Goal: Task Accomplishment & Management: Complete application form

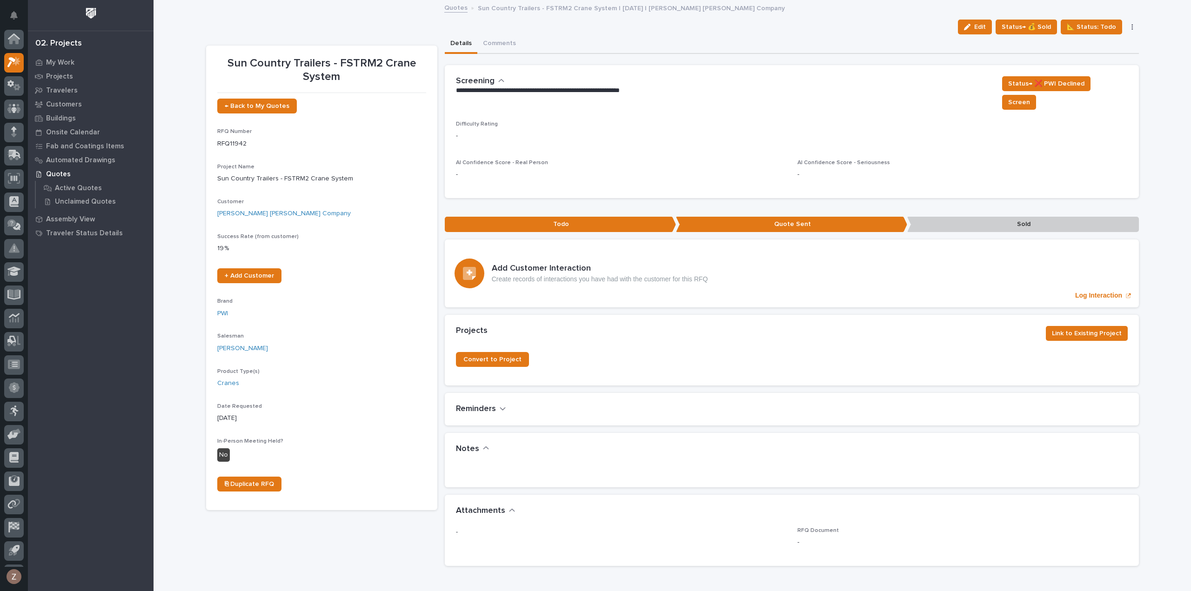
scroll to position [20, 0]
click at [15, 38] on icon at bounding box center [13, 41] width 13 height 11
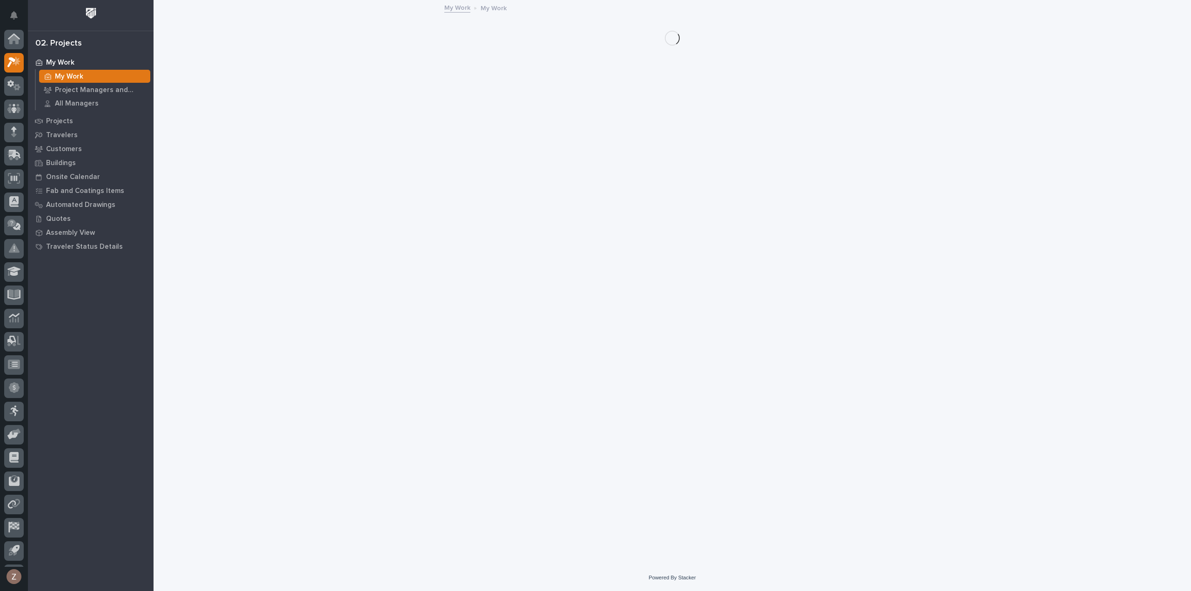
scroll to position [20, 0]
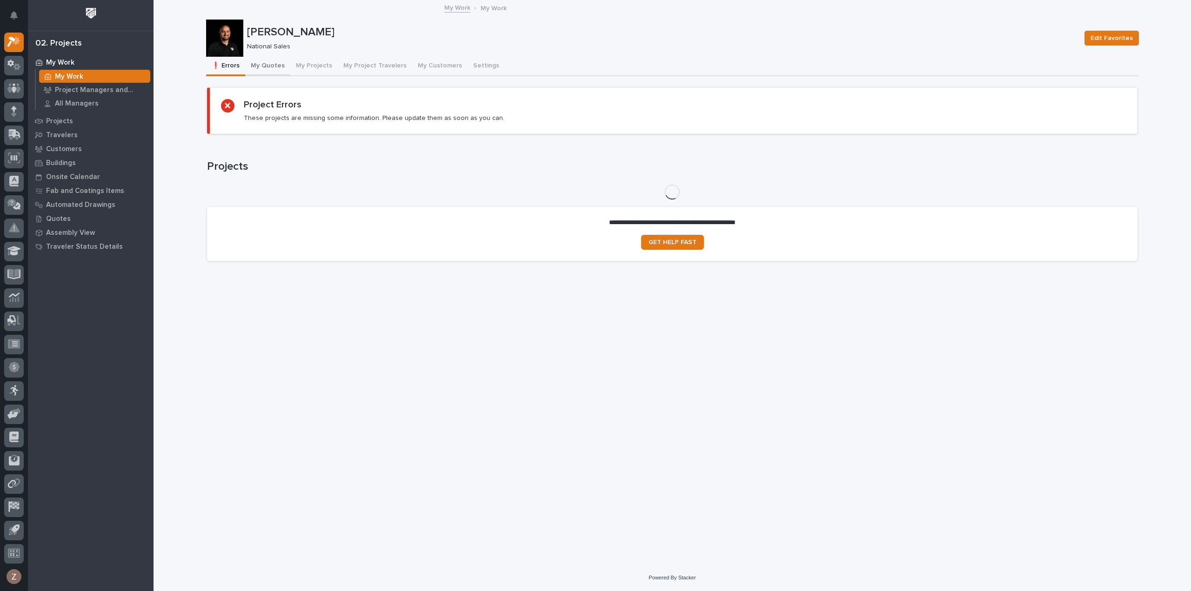
click at [275, 60] on button "My Quotes" at bounding box center [267, 67] width 45 height 20
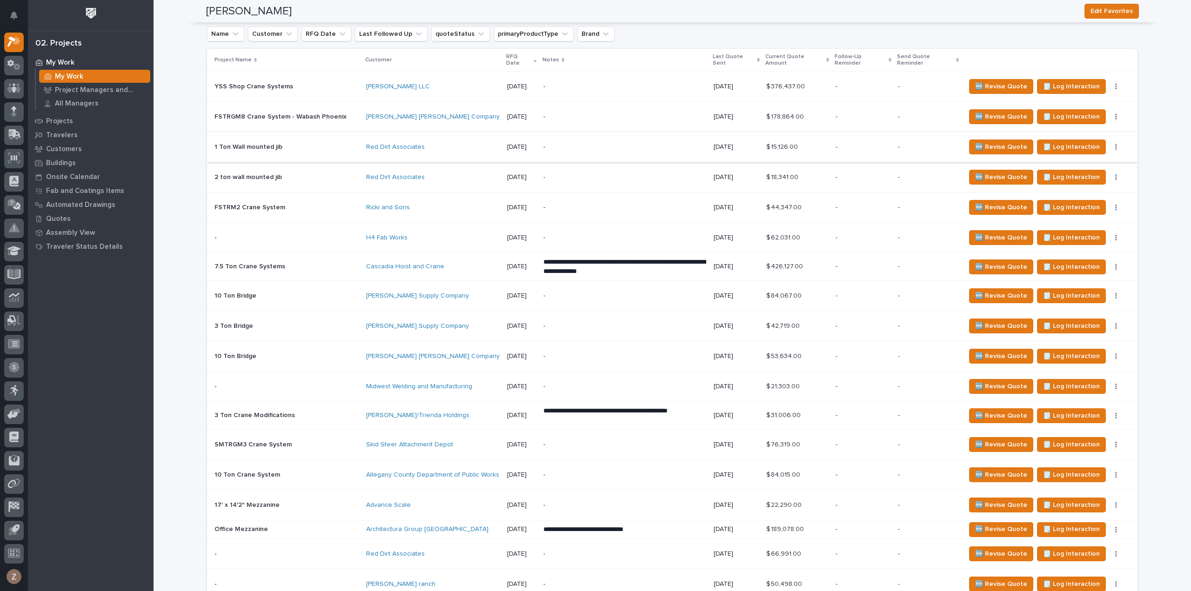
scroll to position [901, 0]
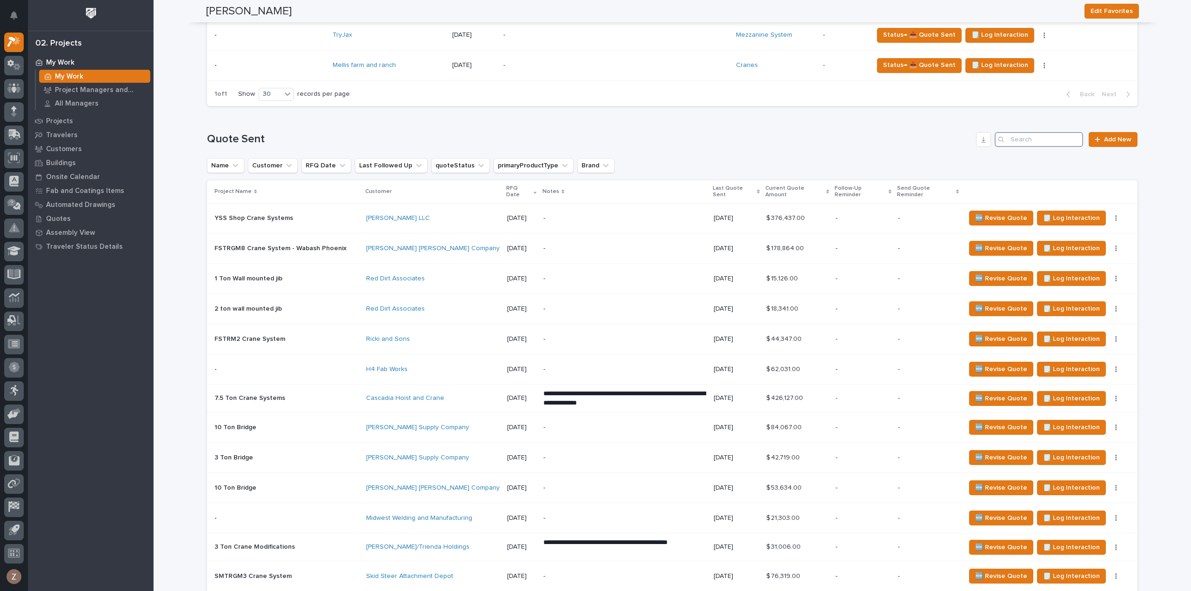
click at [1034, 142] on input "Search" at bounding box center [1038, 139] width 88 height 15
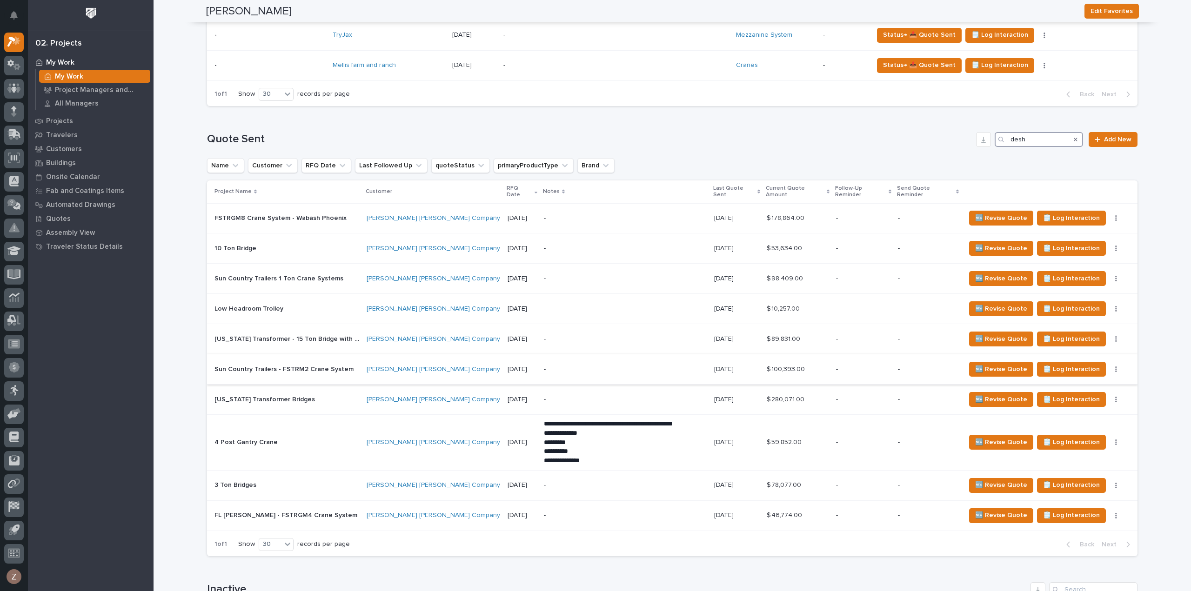
type input "desh"
click at [608, 366] on p "-" at bounding box center [625, 370] width 163 height 8
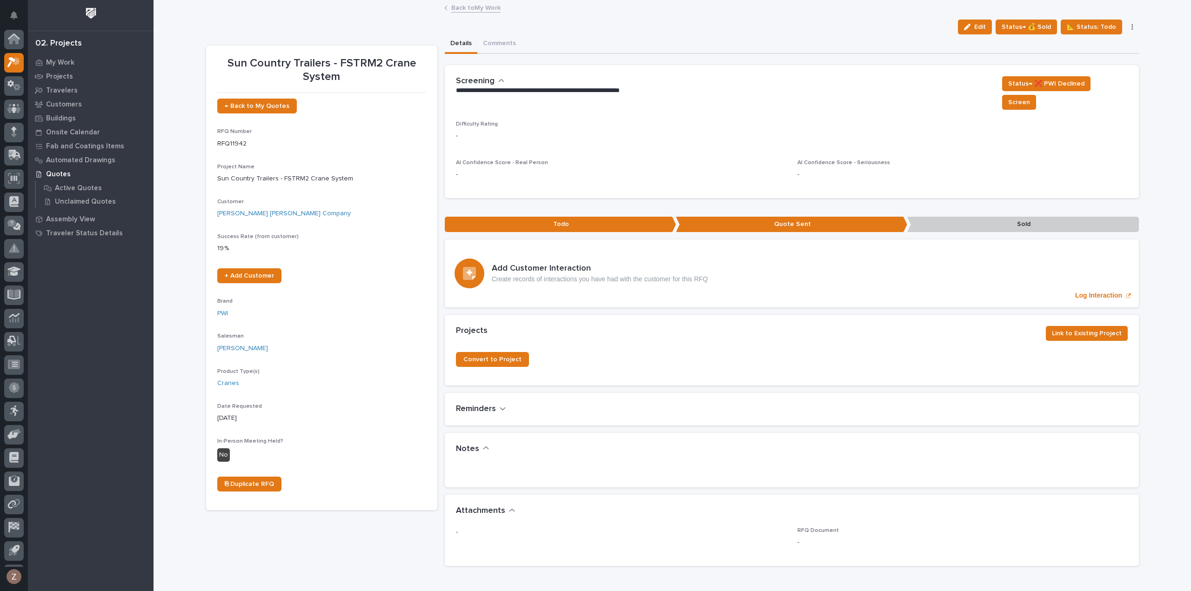
scroll to position [20, 0]
click at [1031, 29] on span "Status→ 💰 Sold" at bounding box center [1025, 26] width 49 height 11
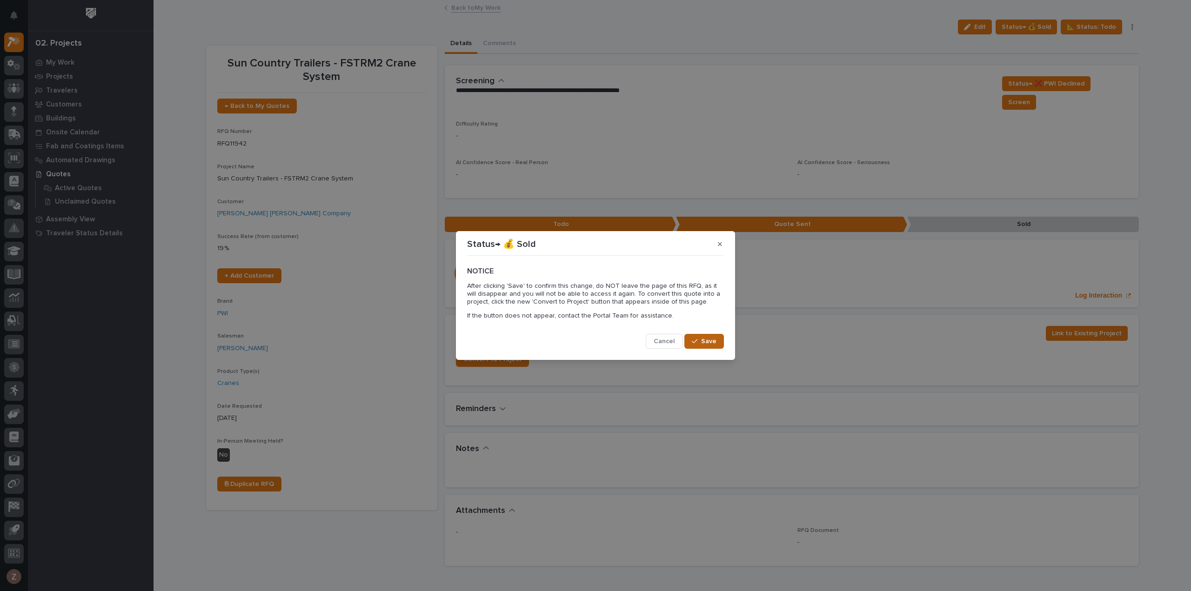
click at [714, 339] on span "Save" at bounding box center [708, 341] width 15 height 8
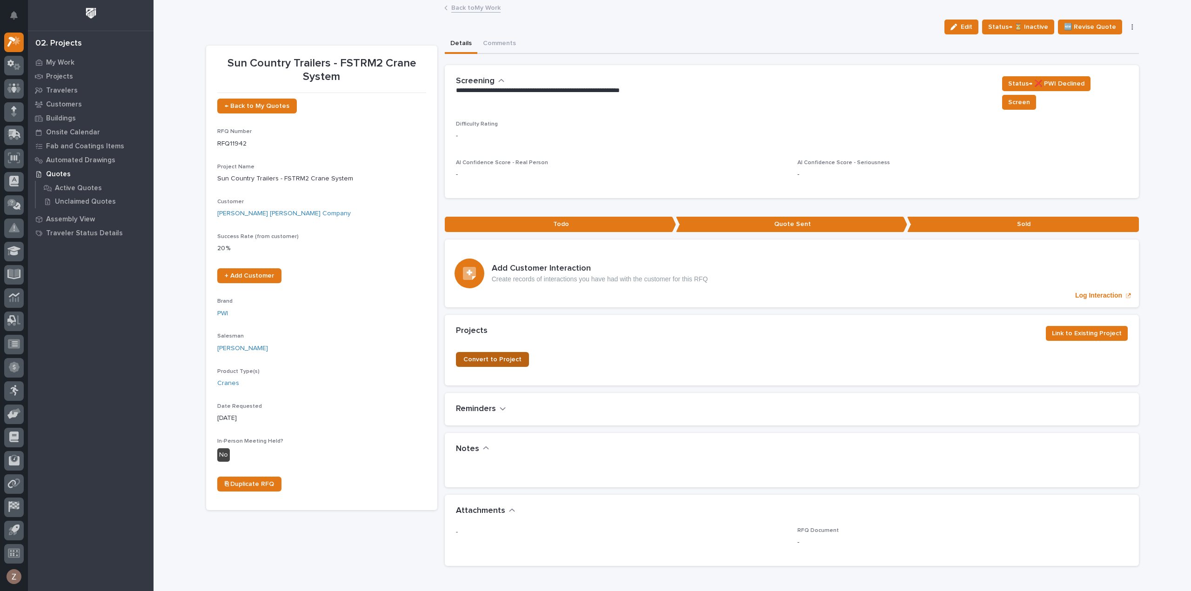
click at [499, 356] on span "Convert to Project" at bounding box center [492, 359] width 58 height 7
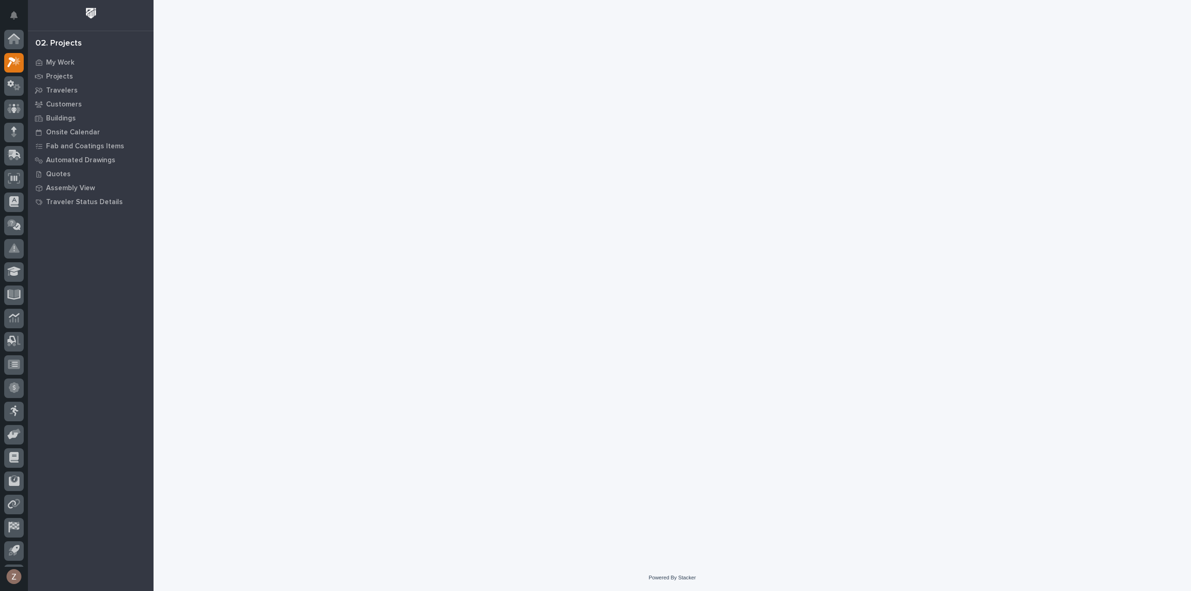
scroll to position [20, 0]
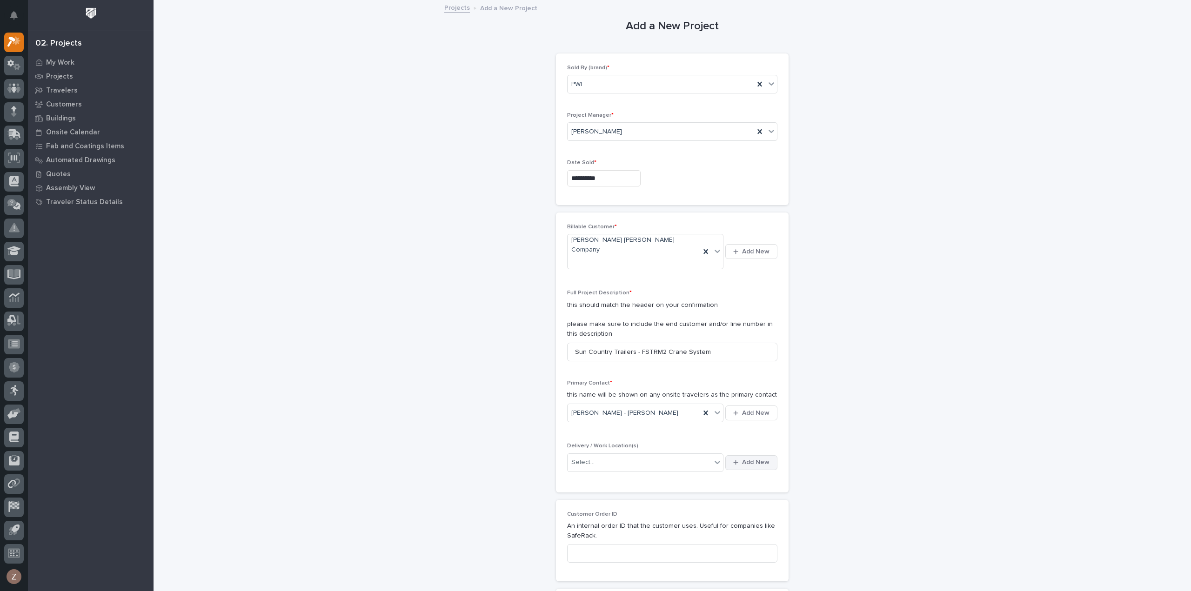
click at [742, 455] on button "Add New" at bounding box center [751, 462] width 52 height 15
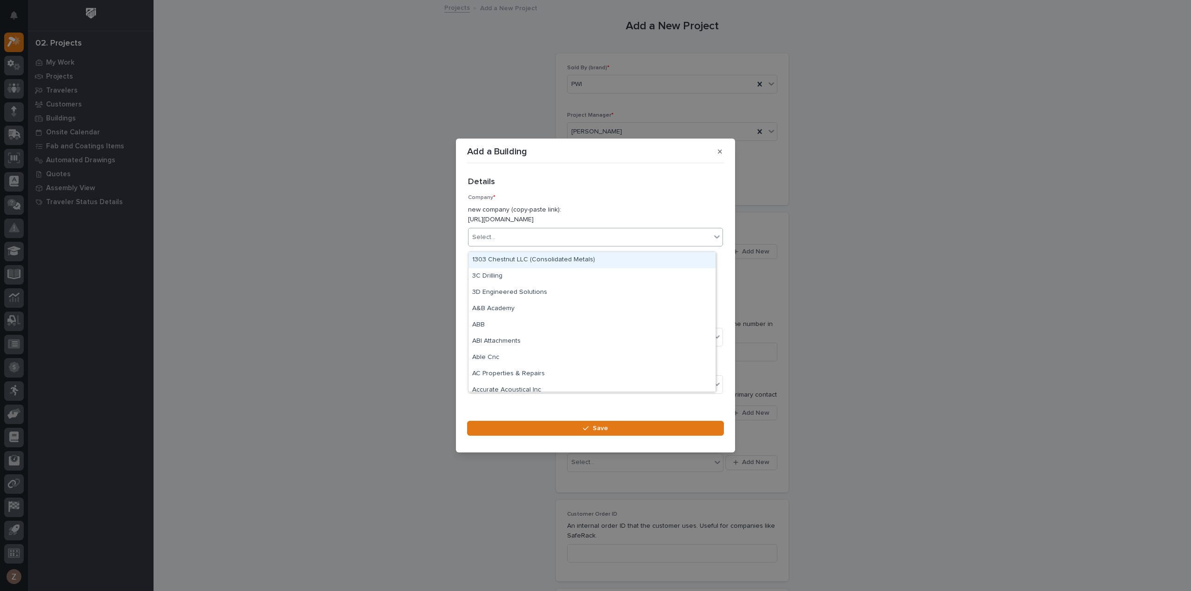
click at [559, 245] on div "Select..." at bounding box center [589, 237] width 242 height 15
click at [718, 153] on button "button" at bounding box center [719, 151] width 15 height 15
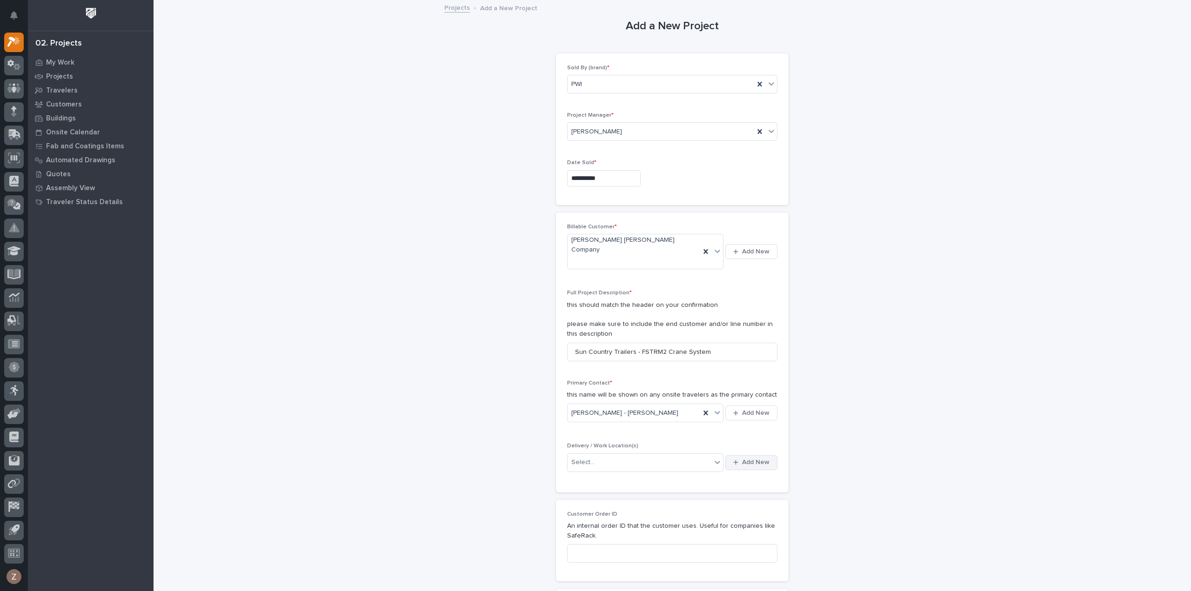
click at [744, 458] on span "Add New" at bounding box center [755, 462] width 27 height 8
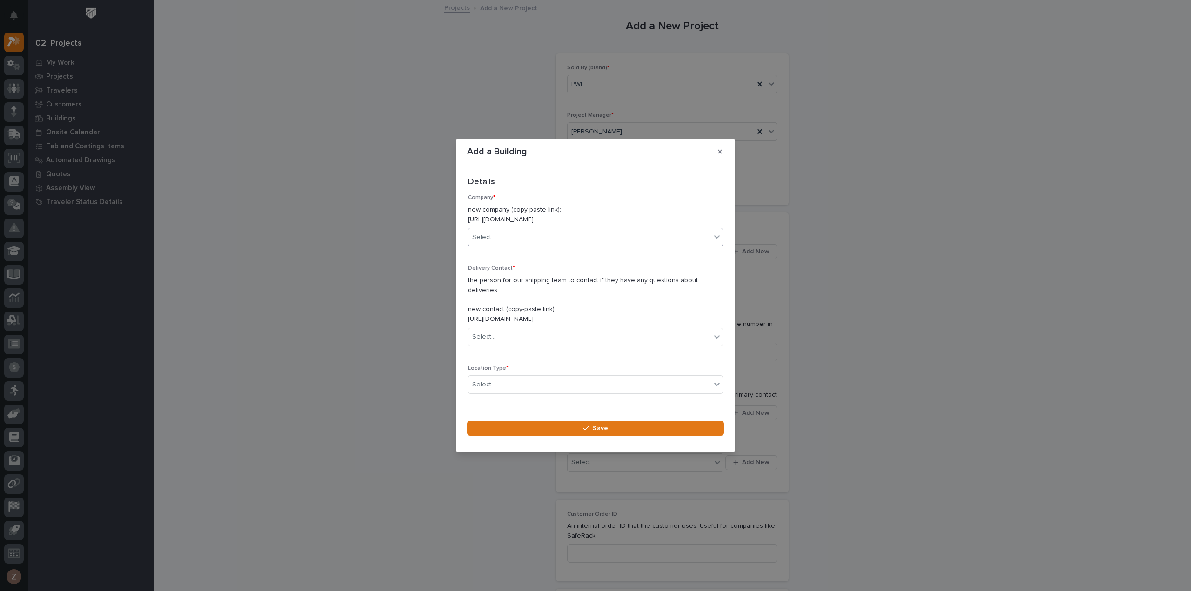
click at [557, 238] on div "Select..." at bounding box center [589, 237] width 242 height 15
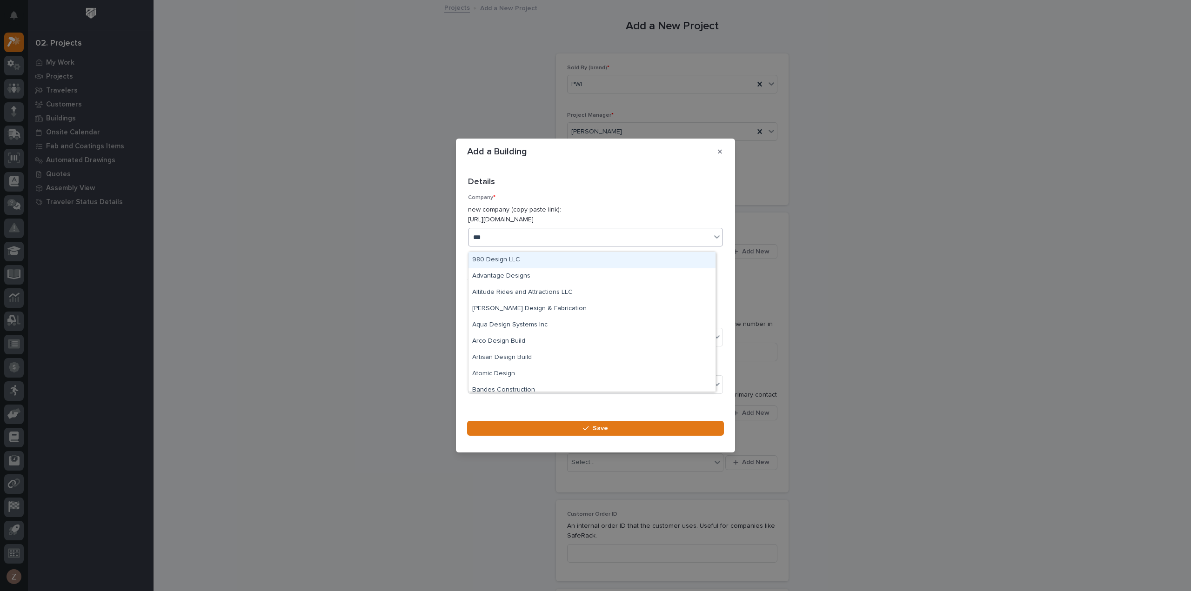
type input "****"
click at [549, 260] on div "[PERSON_NAME] [PERSON_NAME] Company" at bounding box center [591, 260] width 247 height 16
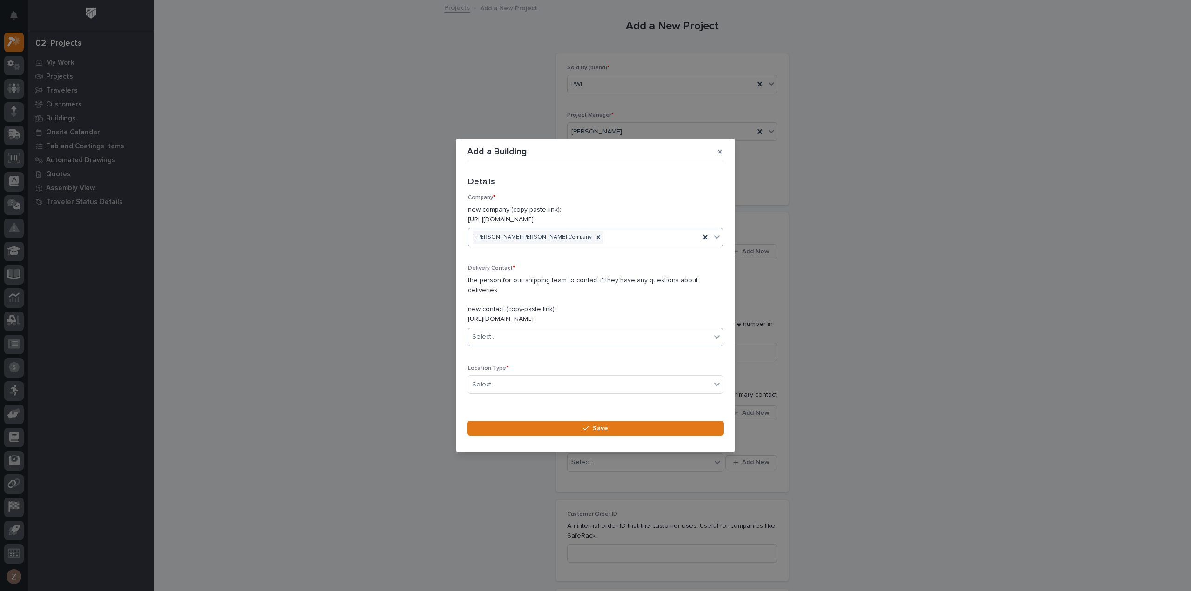
click at [531, 334] on div "Select..." at bounding box center [589, 336] width 242 height 15
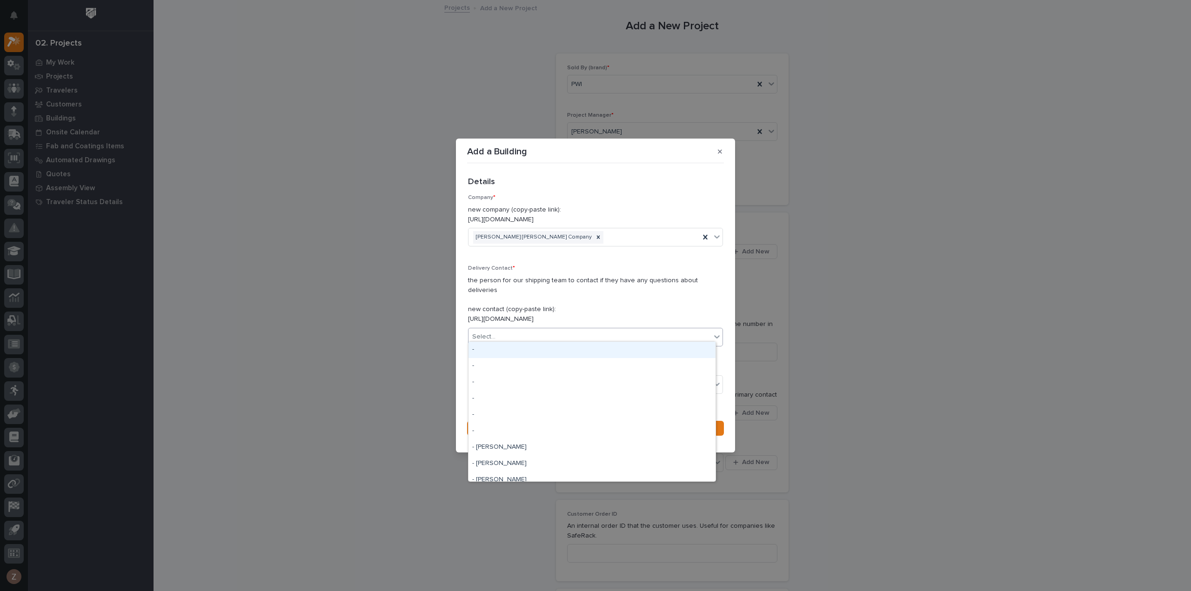
click at [532, 332] on div "Select..." at bounding box center [589, 336] width 242 height 15
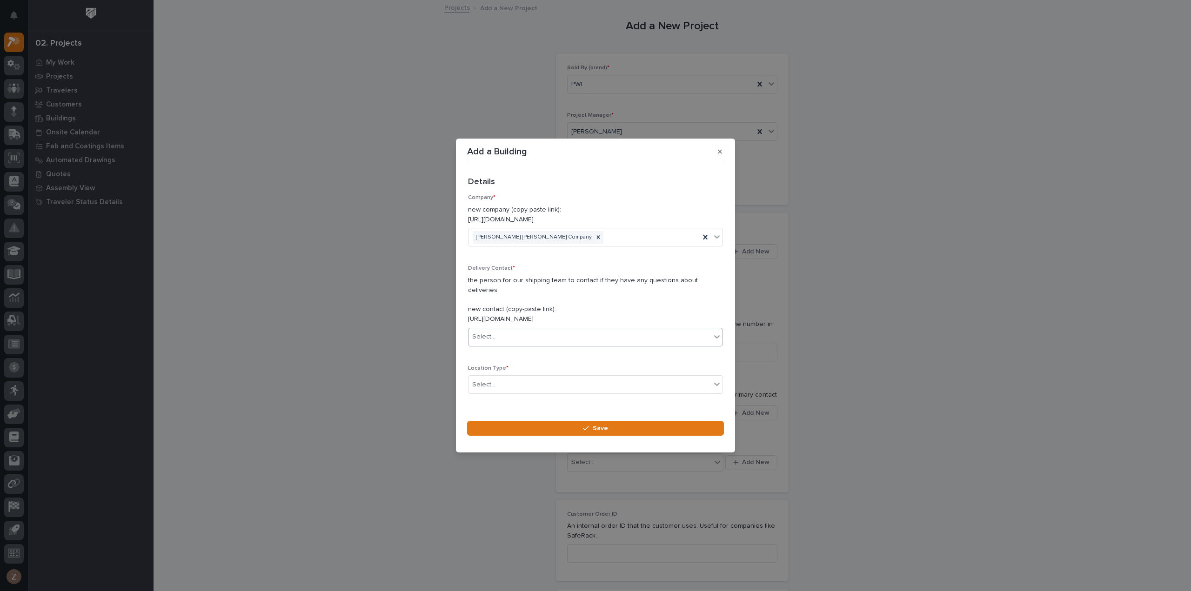
click at [608, 329] on div "Select..." at bounding box center [589, 336] width 242 height 15
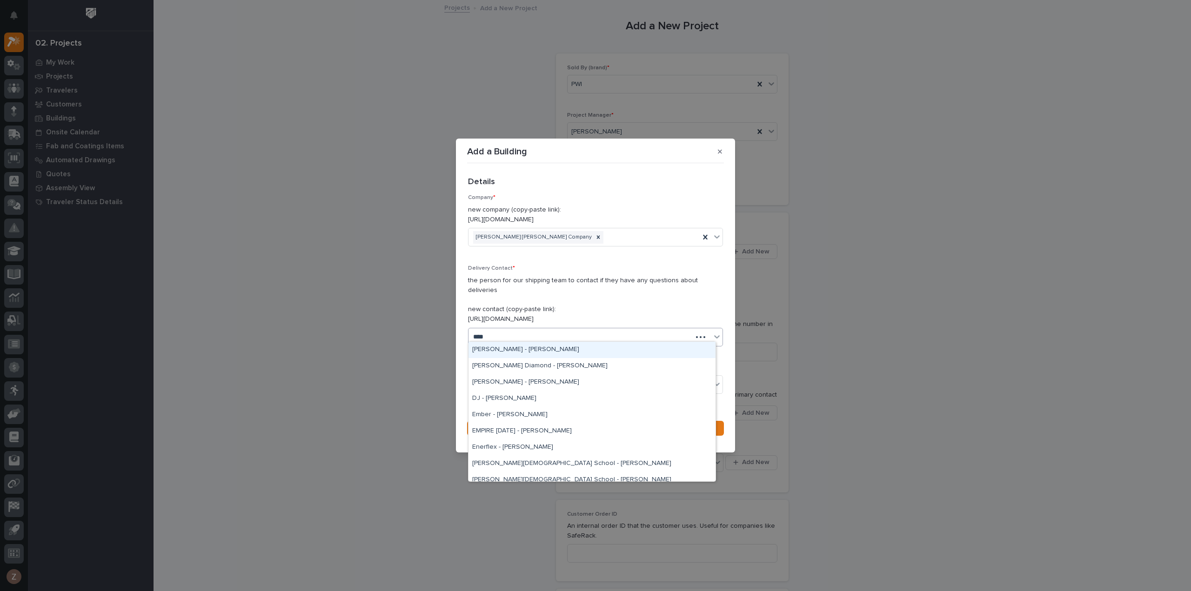
type input "*****"
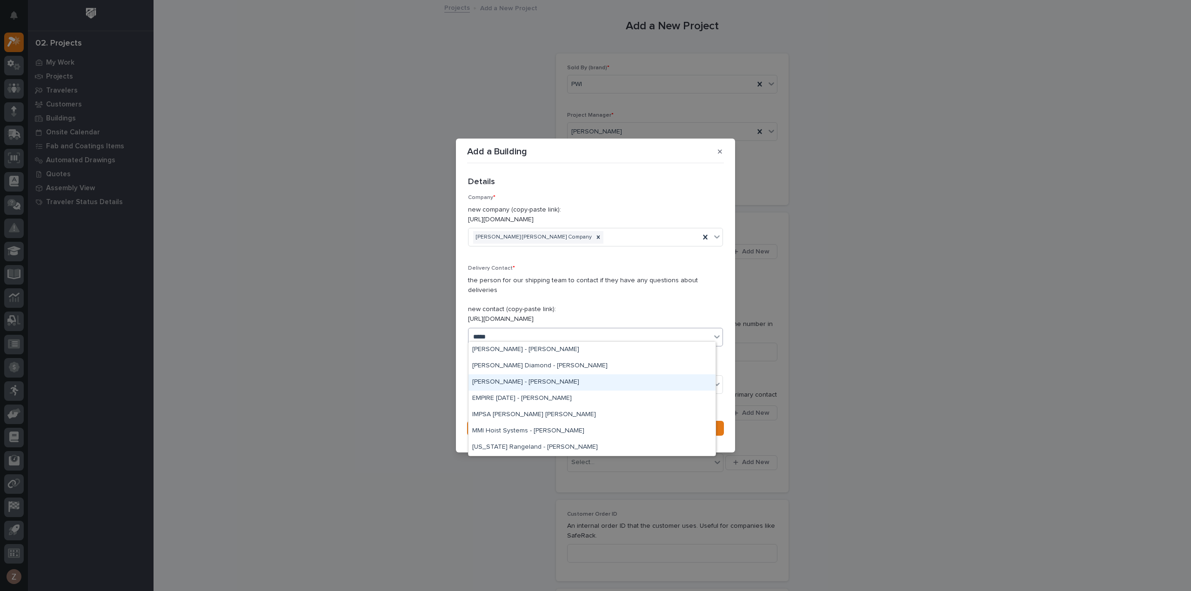
click at [567, 377] on div "[PERSON_NAME] - [PERSON_NAME]" at bounding box center [591, 382] width 247 height 16
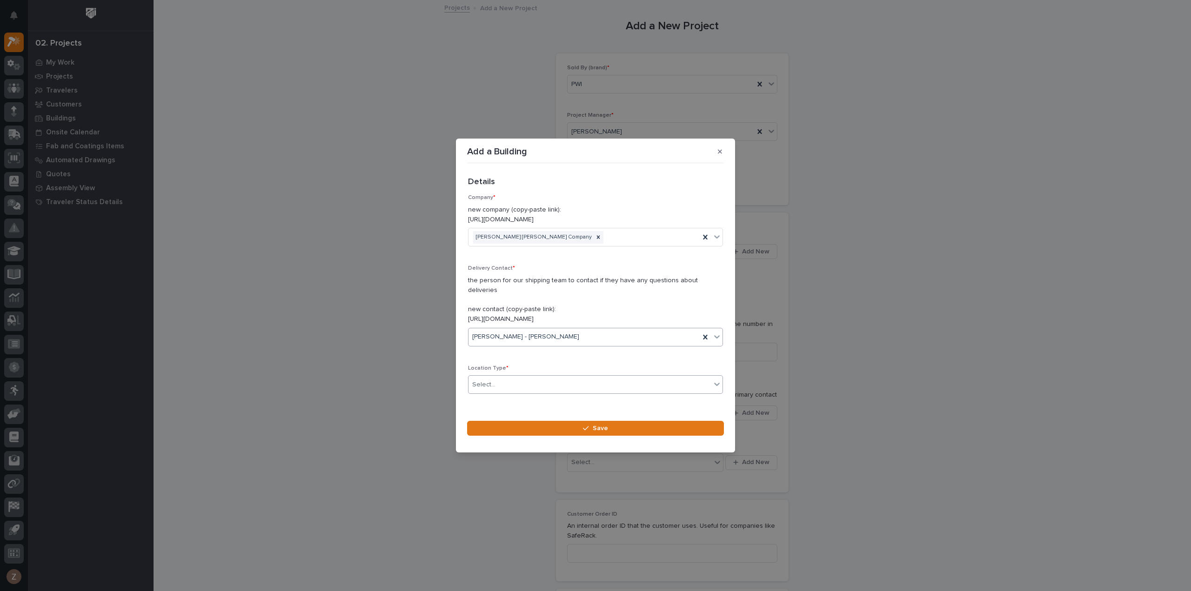
click at [539, 377] on div "Select..." at bounding box center [589, 384] width 242 height 15
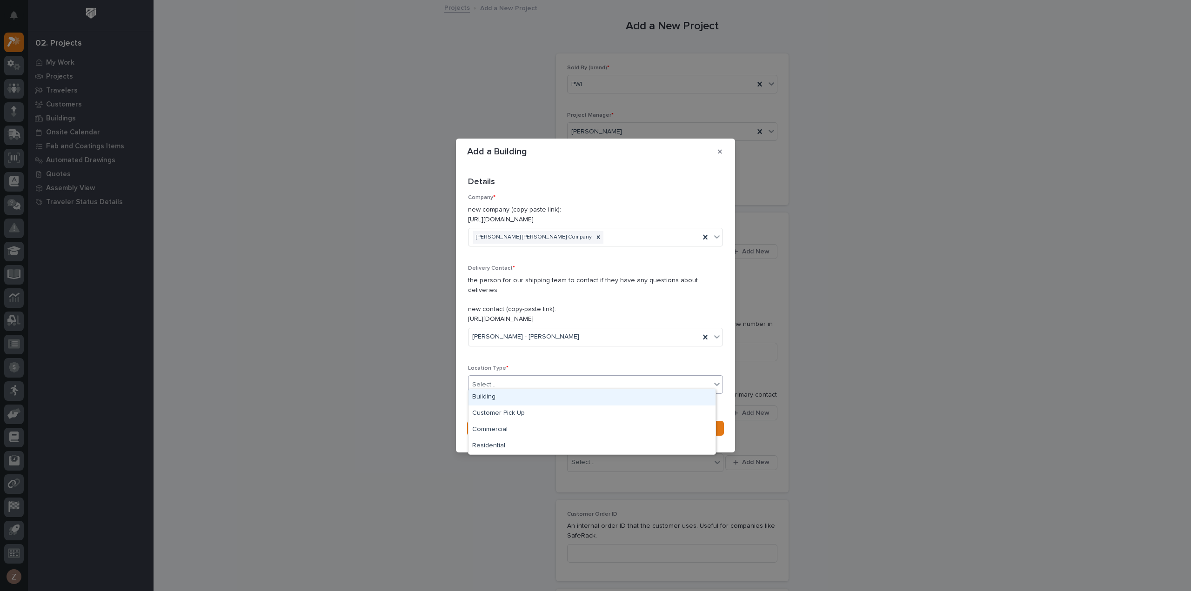
click at [541, 394] on div "Building" at bounding box center [591, 397] width 247 height 16
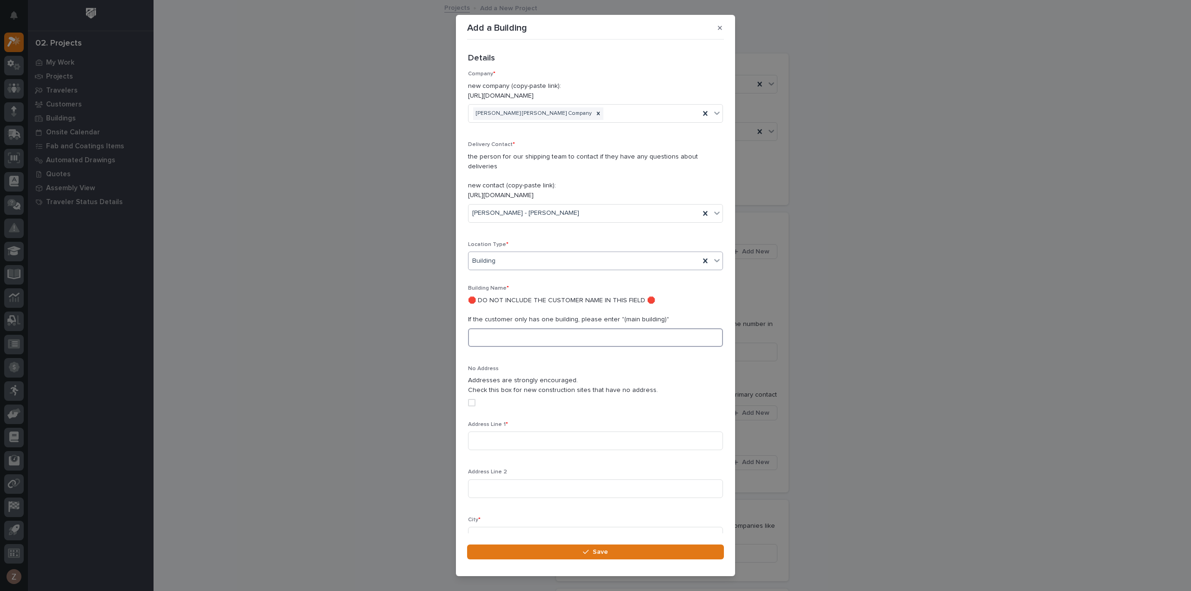
click at [526, 328] on input at bounding box center [595, 337] width 255 height 19
type input "Sun Country Trailers"
type input "6902 W. Hadley Street"
type input "P"
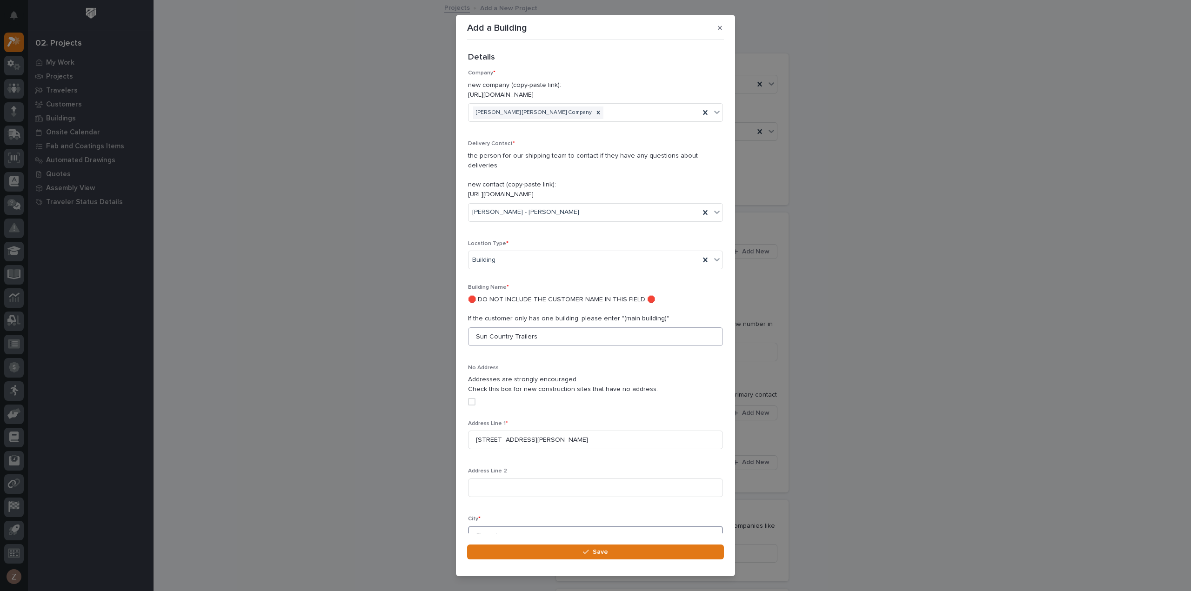
type input "Phoenix"
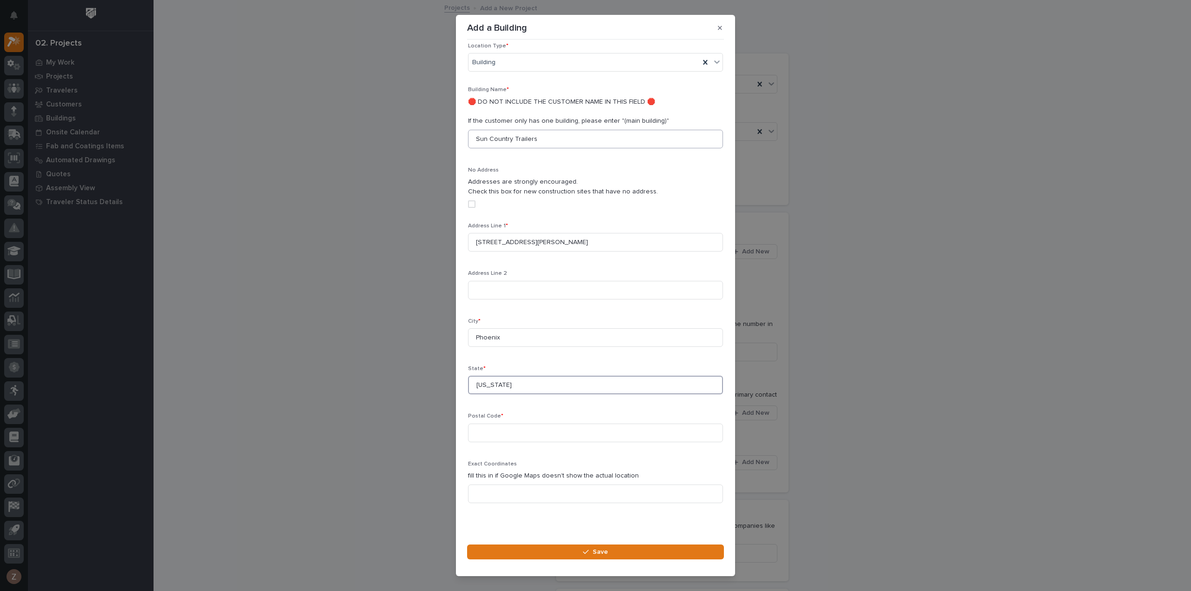
type input "Arizona"
type input "85043"
click at [612, 554] on button "Save" at bounding box center [595, 552] width 257 height 15
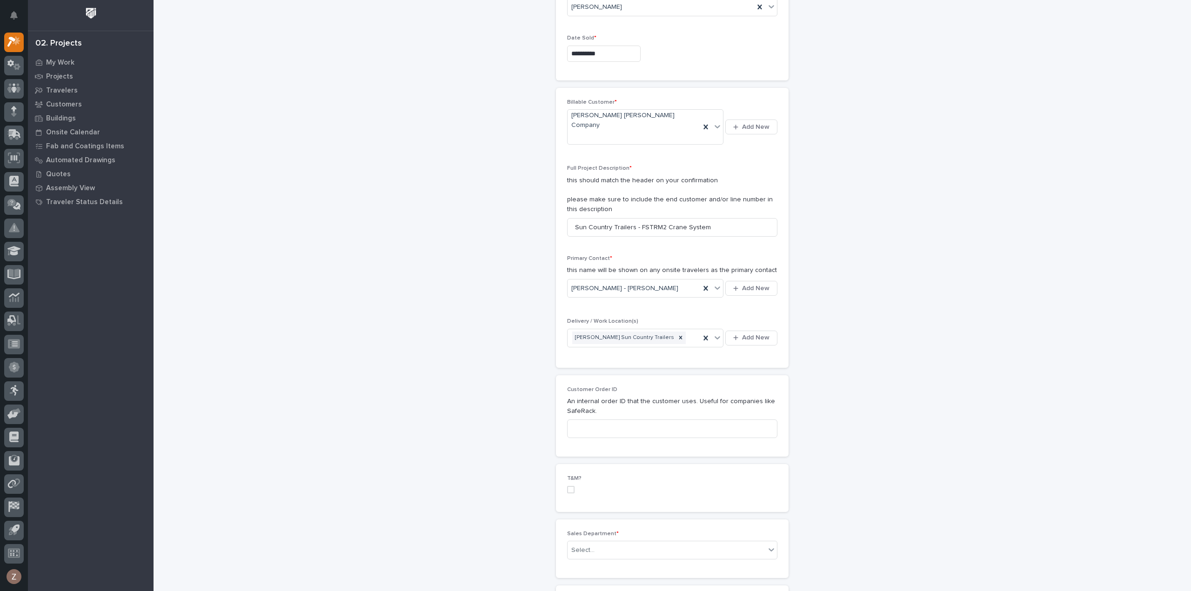
scroll to position [186, 0]
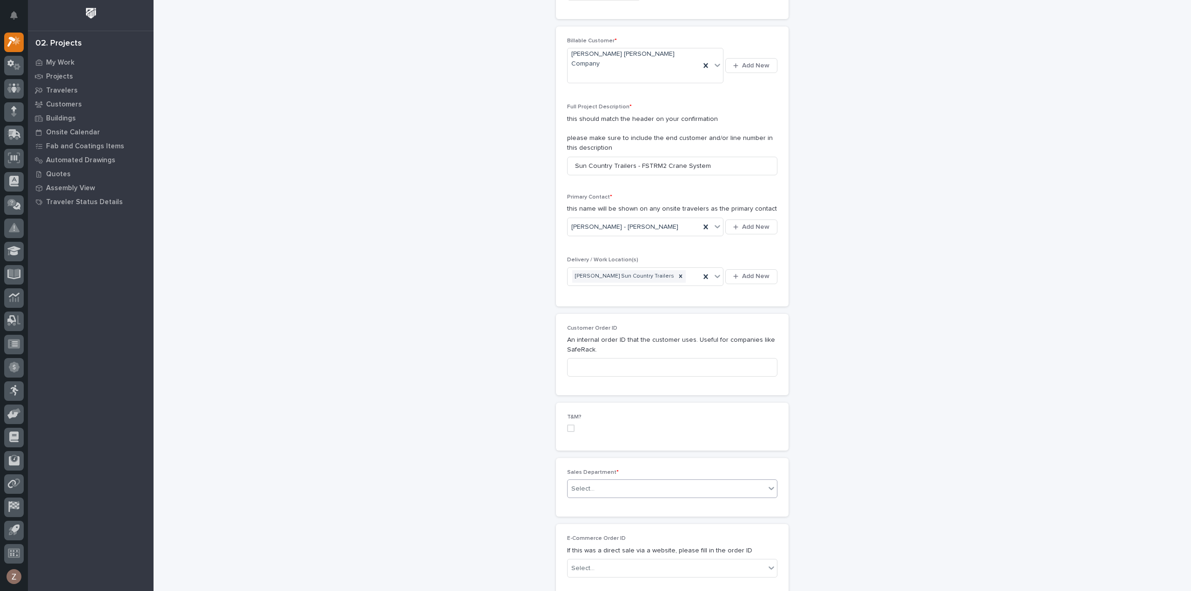
click at [663, 479] on div "Select..." at bounding box center [672, 488] width 210 height 19
click at [652, 492] on div "National Sales" at bounding box center [668, 487] width 209 height 16
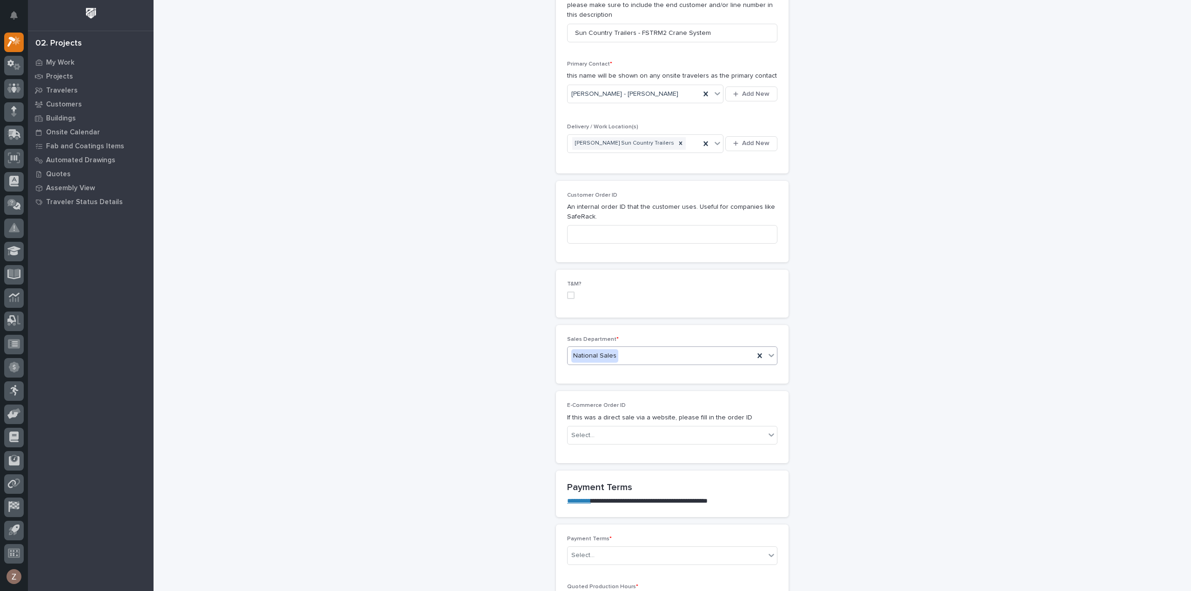
scroll to position [465, 0]
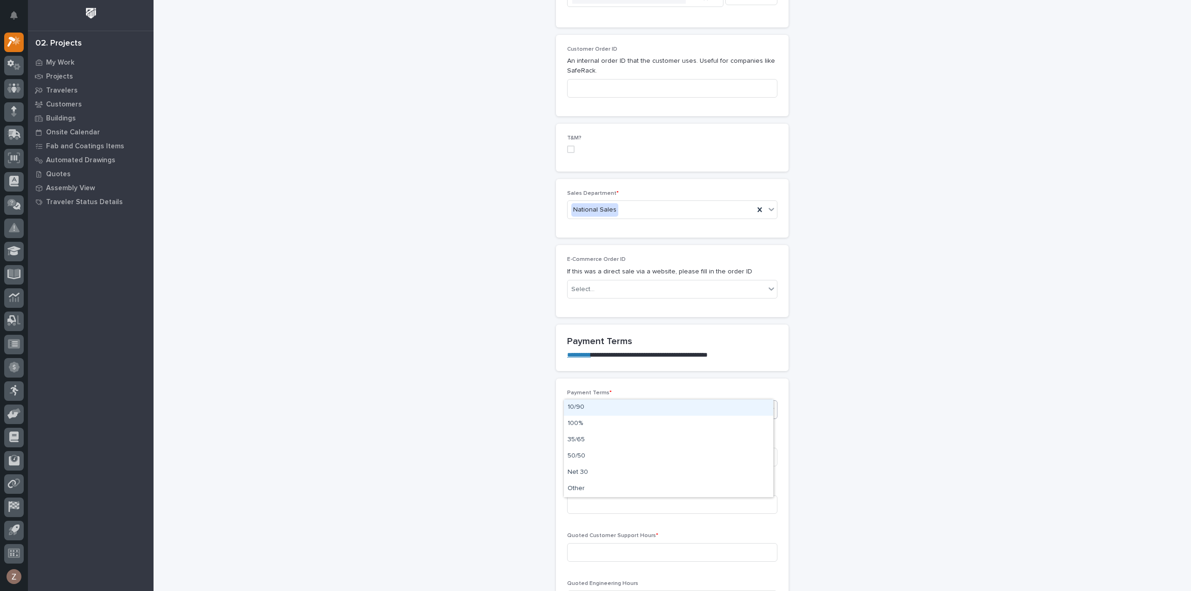
click at [659, 402] on div "Select..." at bounding box center [666, 409] width 198 height 15
click at [671, 438] on div "35/65" at bounding box center [668, 440] width 209 height 16
click at [623, 448] on input at bounding box center [672, 457] width 210 height 19
type input "293"
click at [648, 495] on input at bounding box center [672, 504] width 210 height 19
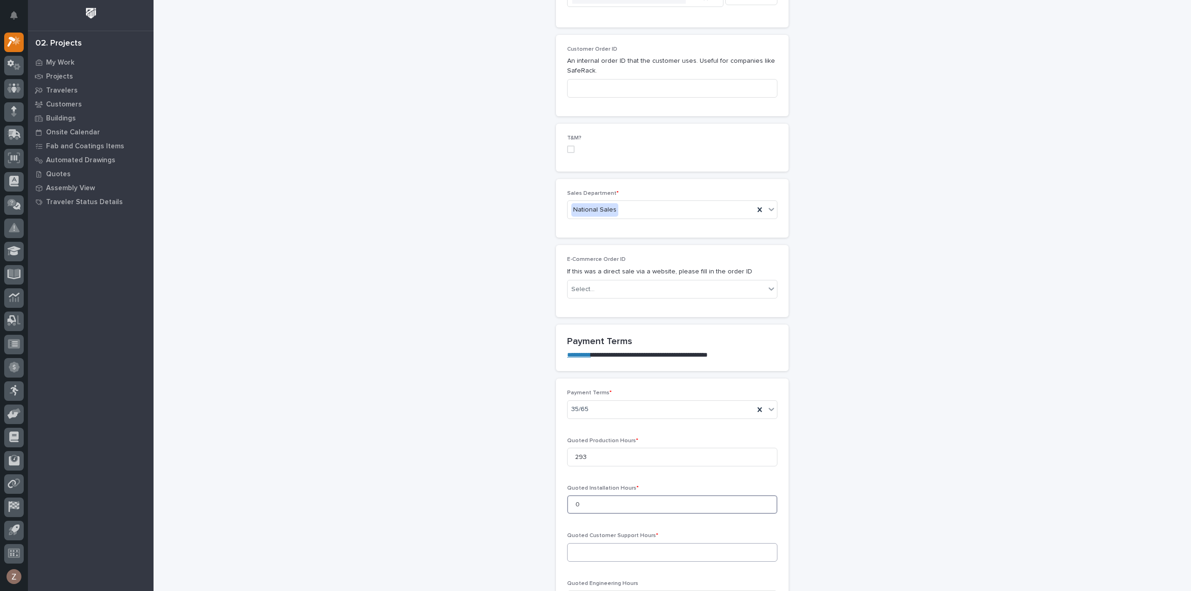
type input "0"
click at [651, 543] on input at bounding box center [672, 552] width 210 height 19
type input "0"
click at [606, 591] on input at bounding box center [672, 600] width 210 height 19
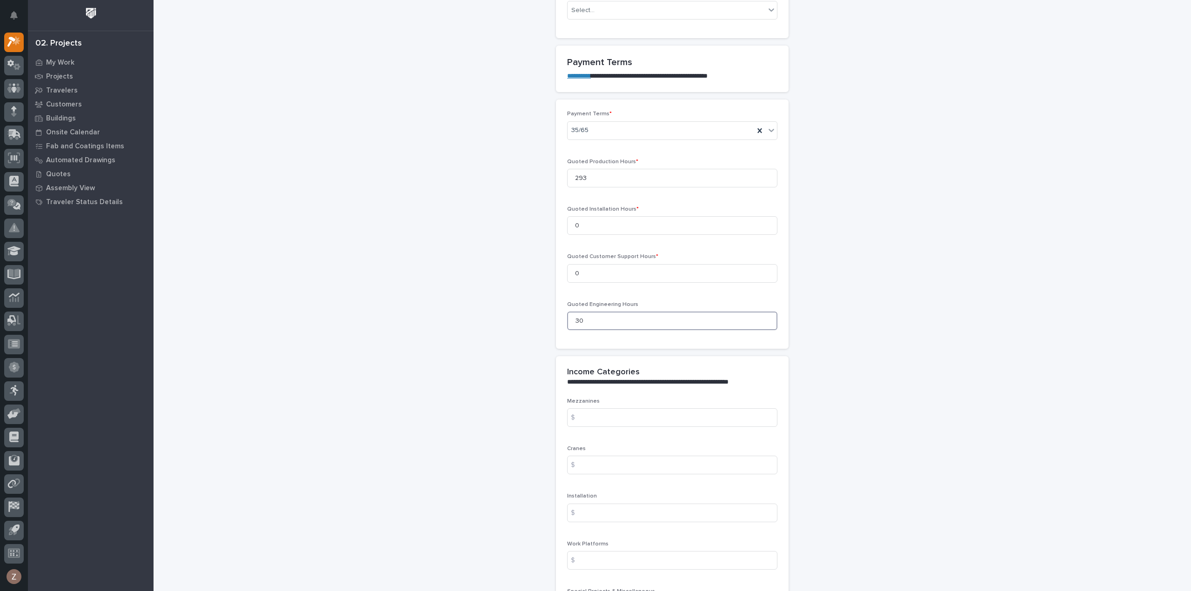
type input "30"
click at [623, 456] on input at bounding box center [672, 465] width 210 height 19
type input "96380"
click at [944, 370] on div "**********" at bounding box center [672, 248] width 932 height 1982
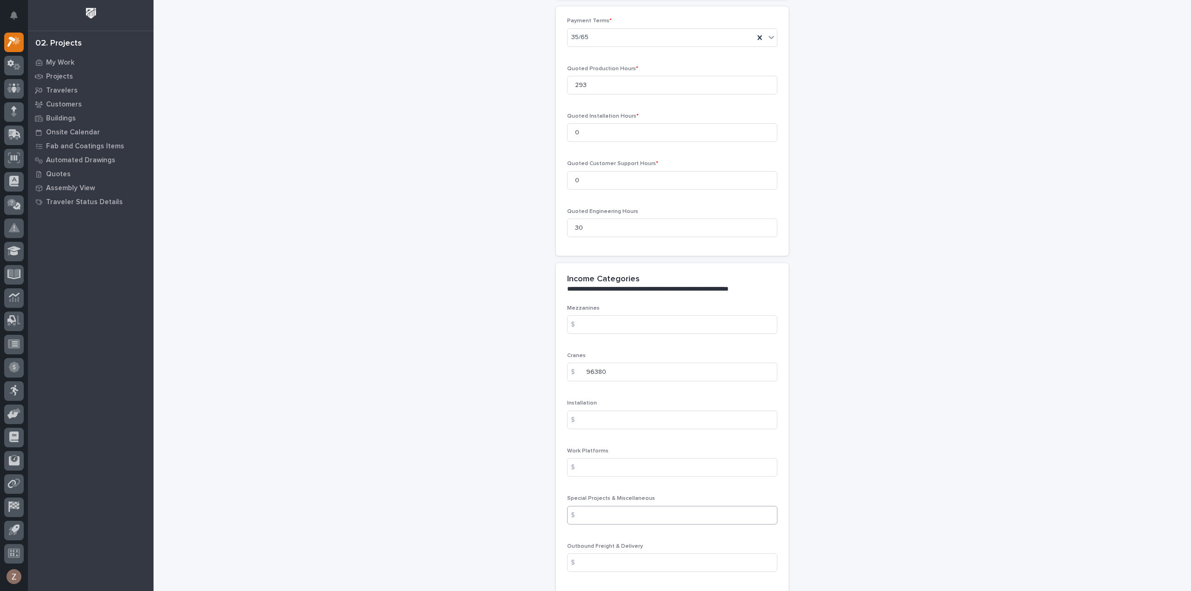
scroll to position [977, 0]
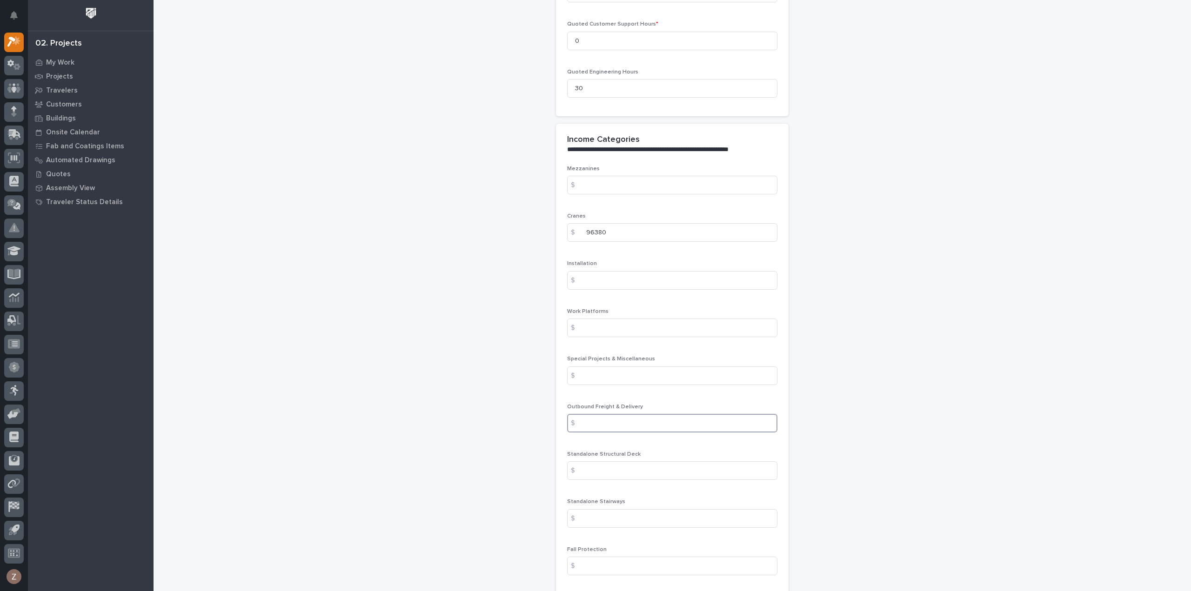
click at [600, 414] on input at bounding box center [672, 423] width 210 height 19
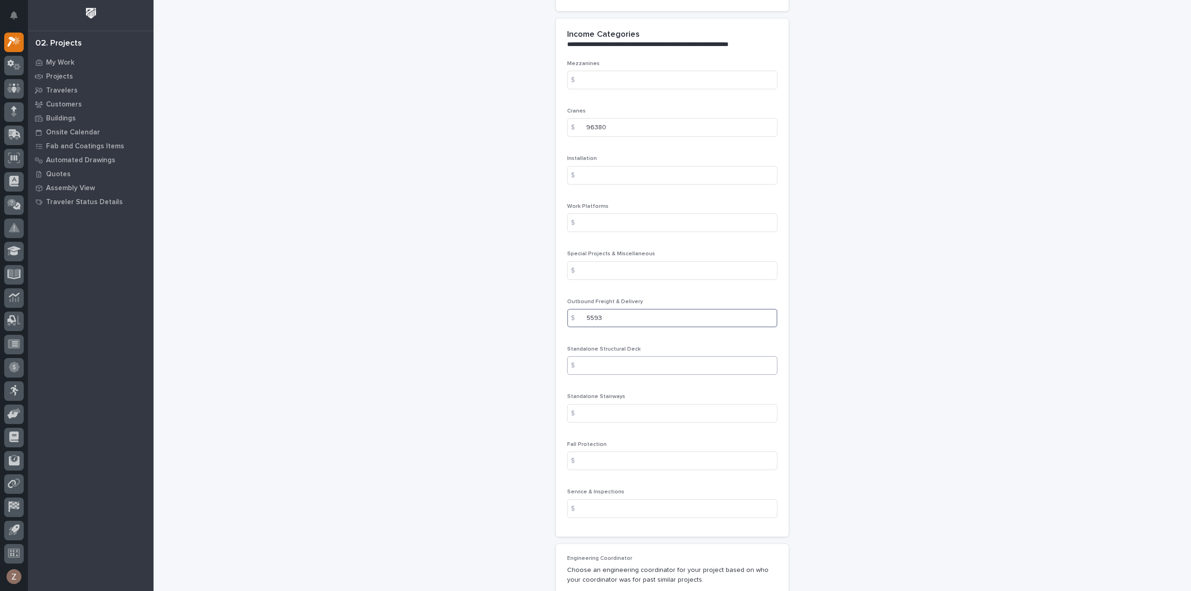
scroll to position [1163, 0]
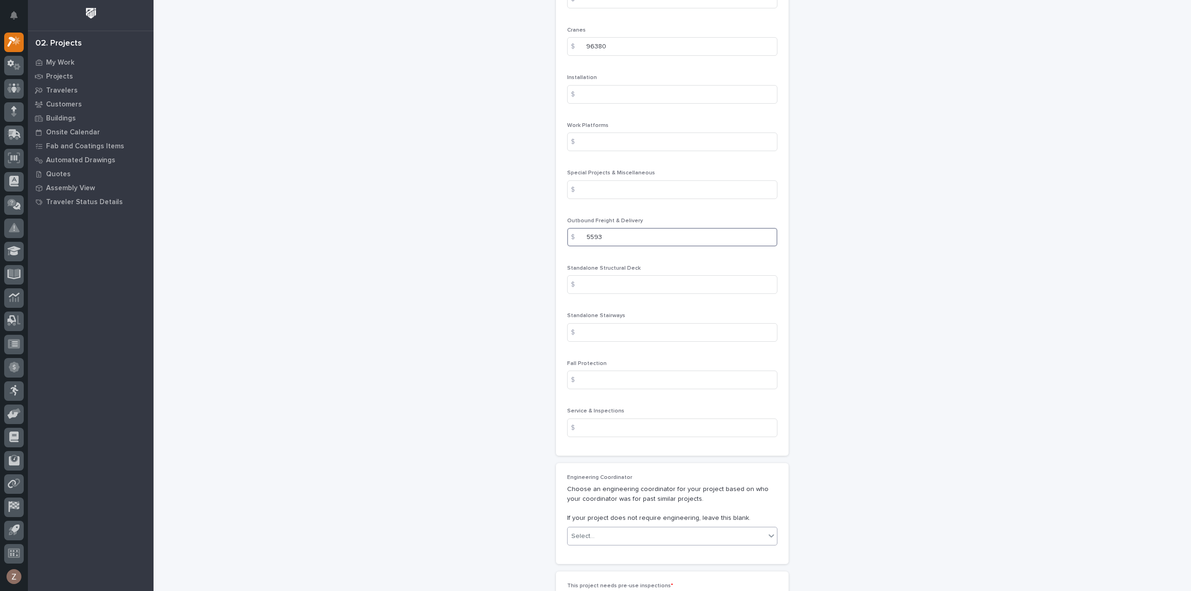
type input "5593"
click at [651, 529] on div "Select..." at bounding box center [666, 536] width 198 height 15
click at [644, 533] on div "Ben Lee Miller" at bounding box center [668, 534] width 209 height 16
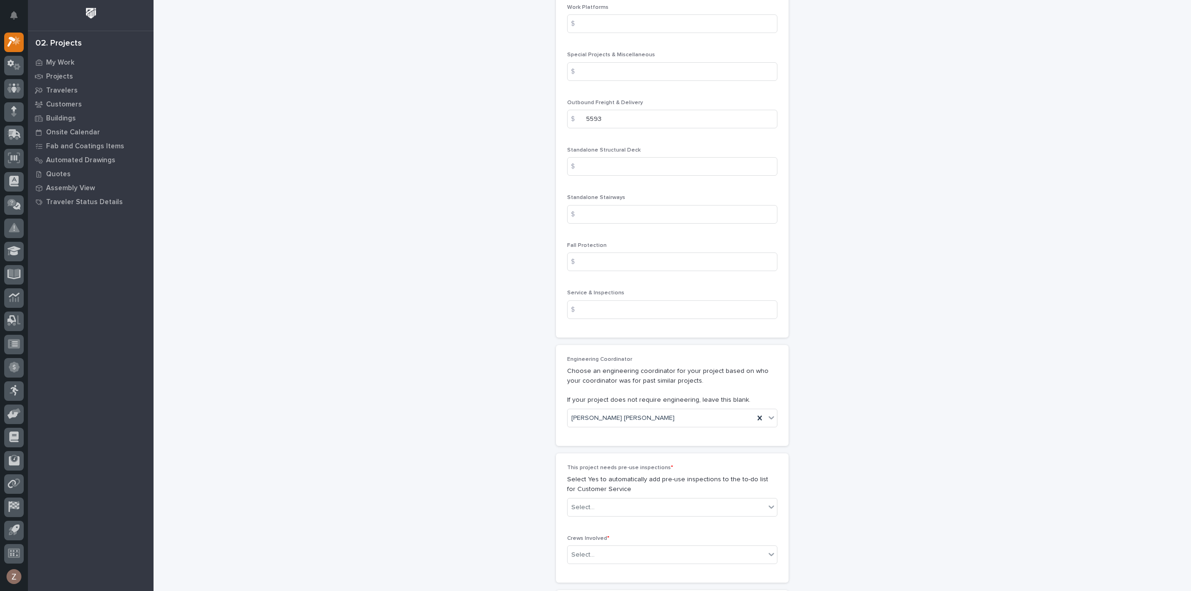
scroll to position [1395, 0]
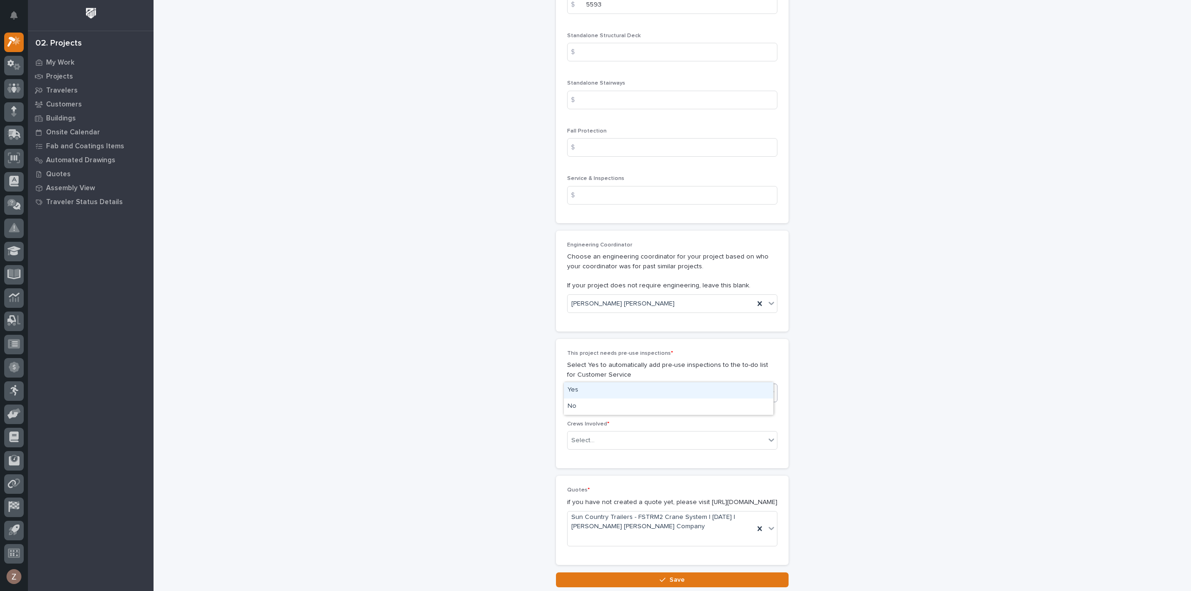
click at [619, 386] on div "Select..." at bounding box center [666, 393] width 198 height 15
click at [619, 403] on div "No" at bounding box center [668, 407] width 209 height 16
click at [623, 433] on div "Select..." at bounding box center [666, 440] width 198 height 15
click at [616, 436] on div "Production" at bounding box center [668, 438] width 209 height 16
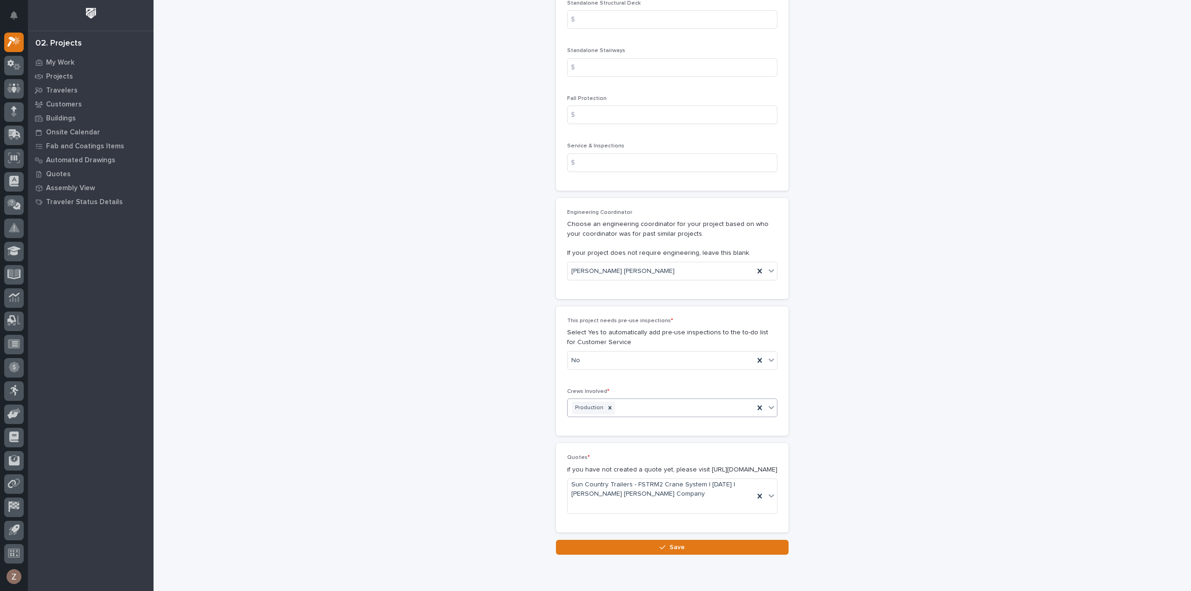
scroll to position [1453, 0]
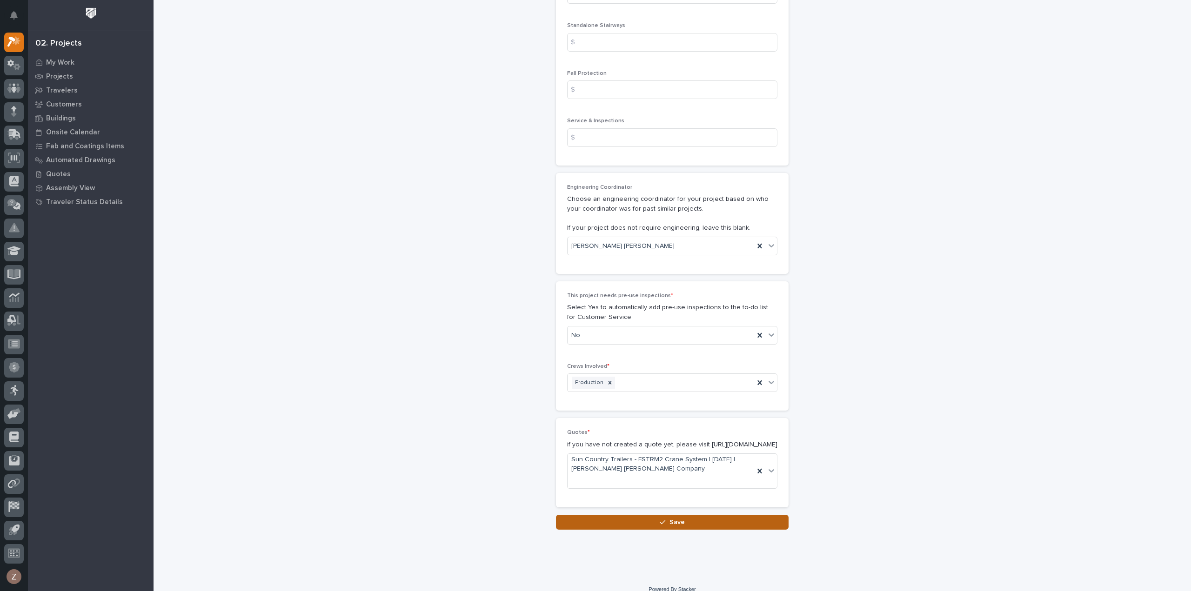
click at [663, 519] on div "button" at bounding box center [663, 522] width 9 height 7
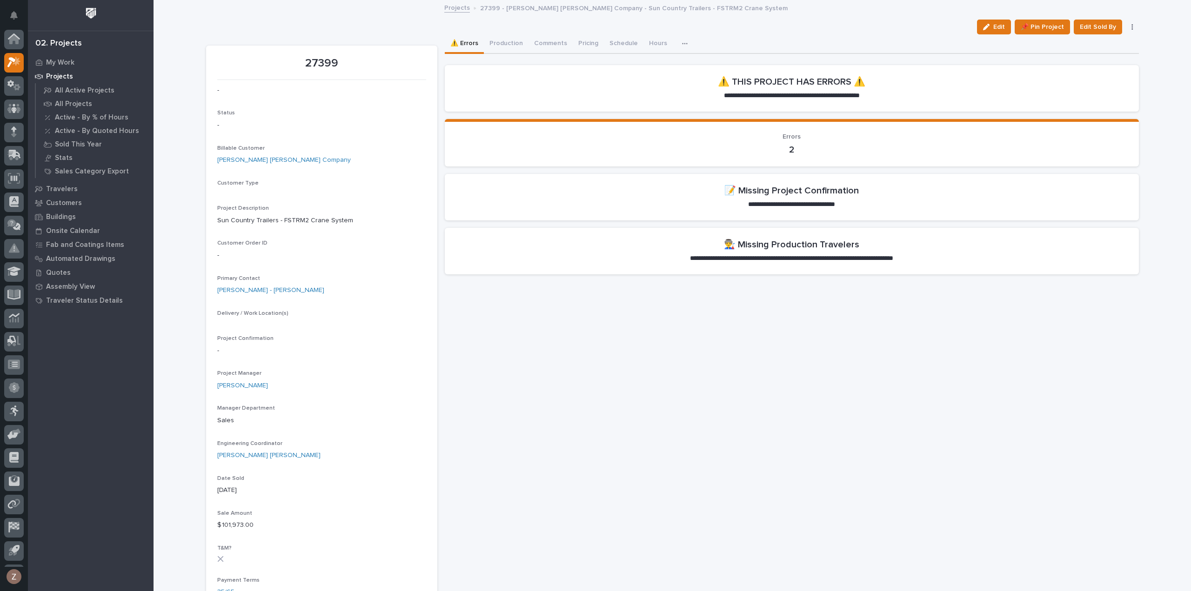
scroll to position [20, 0]
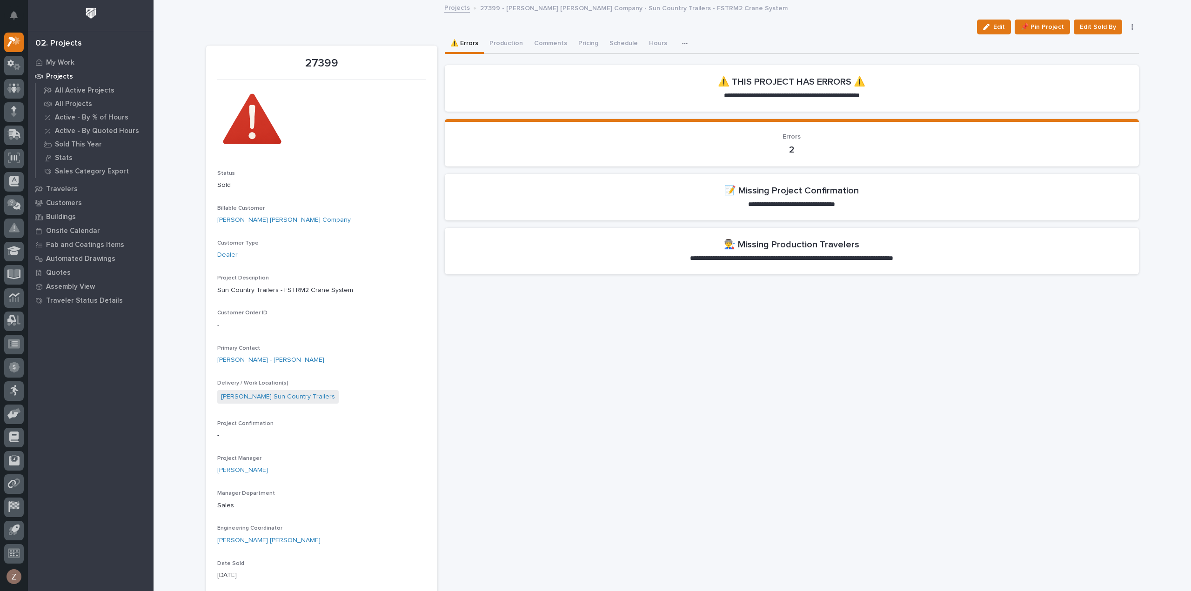
drag, startPoint x: 995, startPoint y: 25, endPoint x: 753, endPoint y: 184, distance: 289.4
click at [995, 25] on span "Edit" at bounding box center [999, 27] width 12 height 8
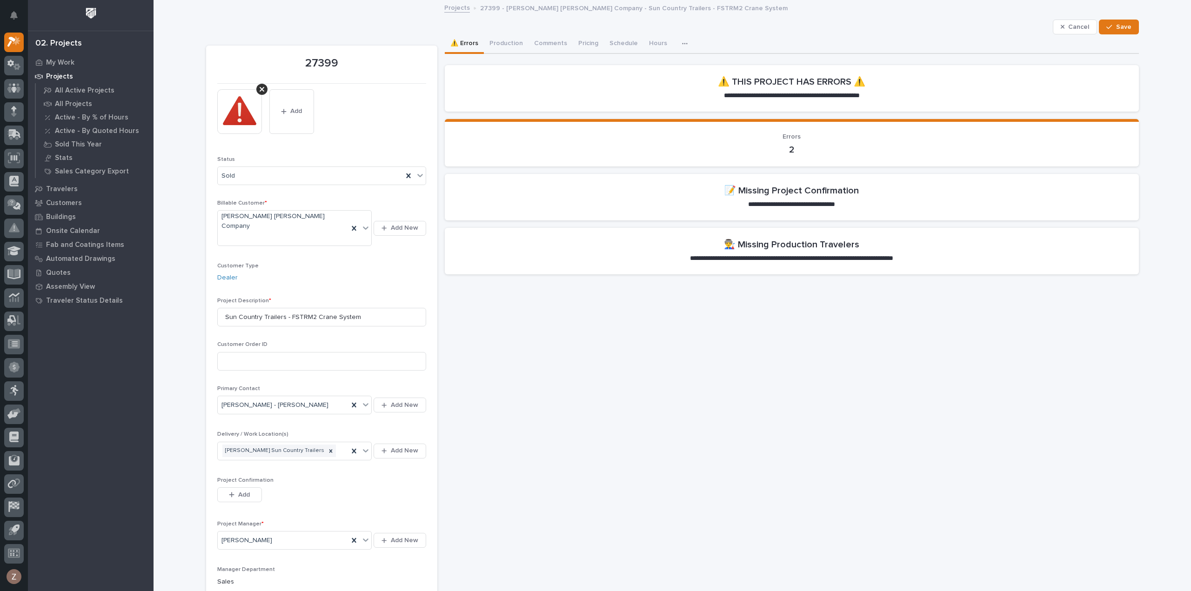
click at [246, 477] on div "Project Confirmation This file cannot be opened Download File Add" at bounding box center [321, 495] width 209 height 36
click at [238, 491] on span "Add" at bounding box center [244, 495] width 12 height 8
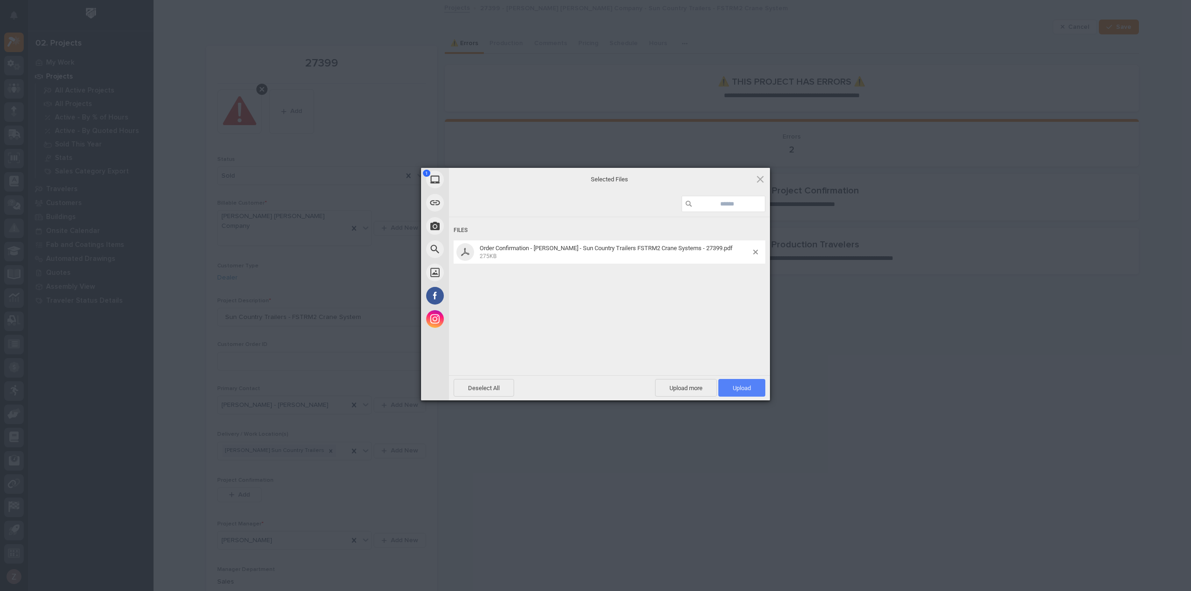
click at [733, 392] on span "Upload 1" at bounding box center [741, 388] width 18 height 7
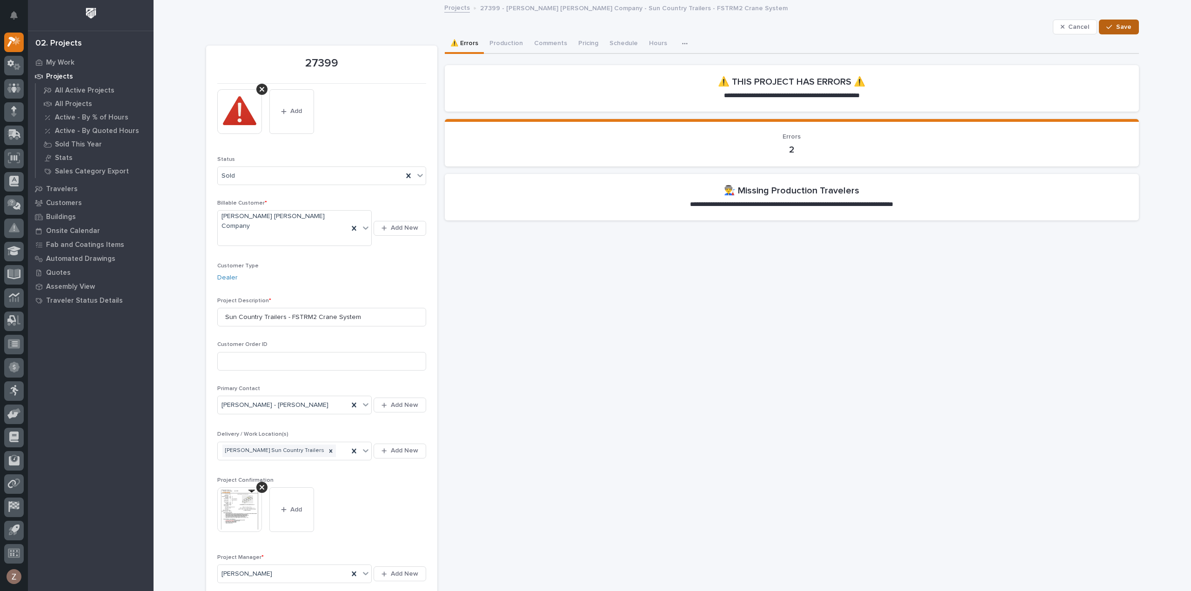
click at [1121, 31] on button "Save" at bounding box center [1118, 27] width 40 height 15
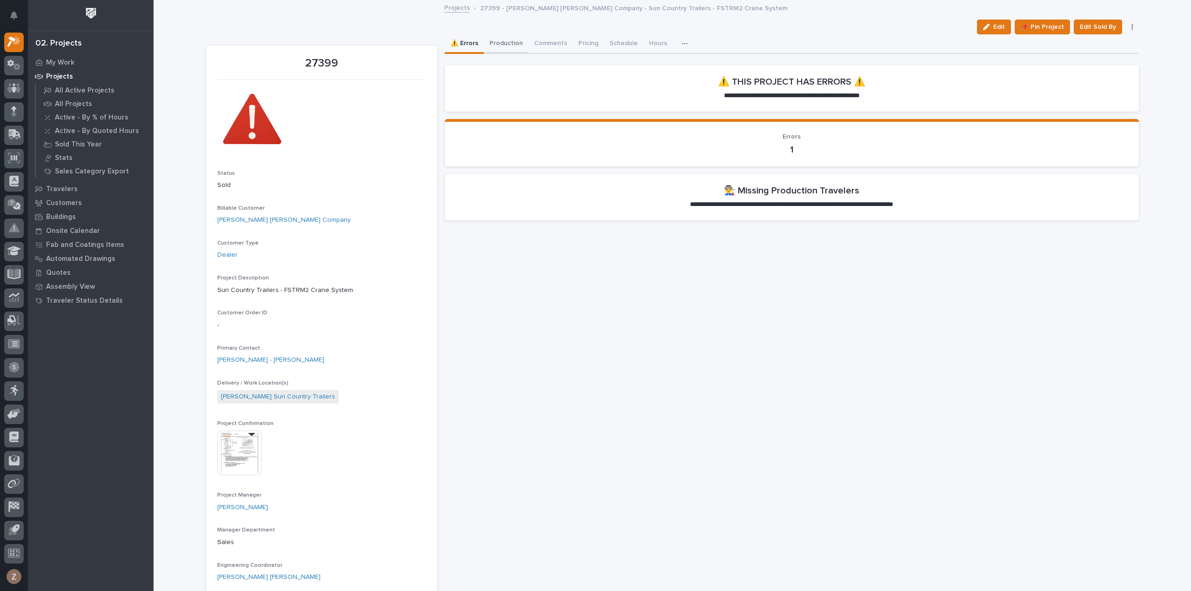
click at [514, 37] on button "Production" at bounding box center [506, 44] width 45 height 20
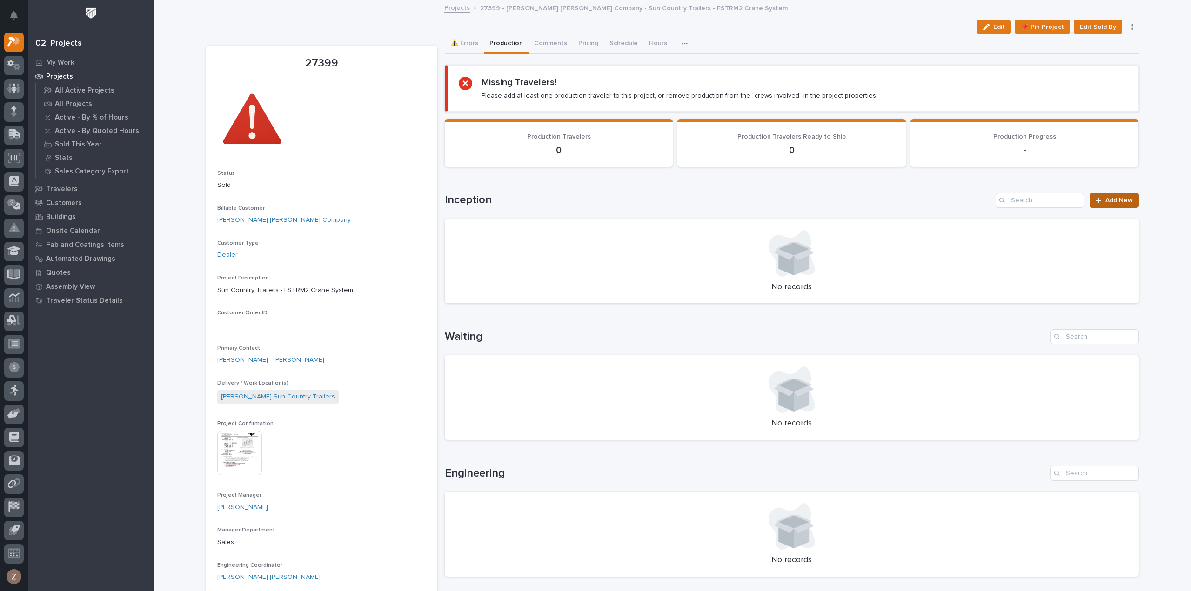
click at [1126, 200] on span "Add New" at bounding box center [1118, 200] width 27 height 7
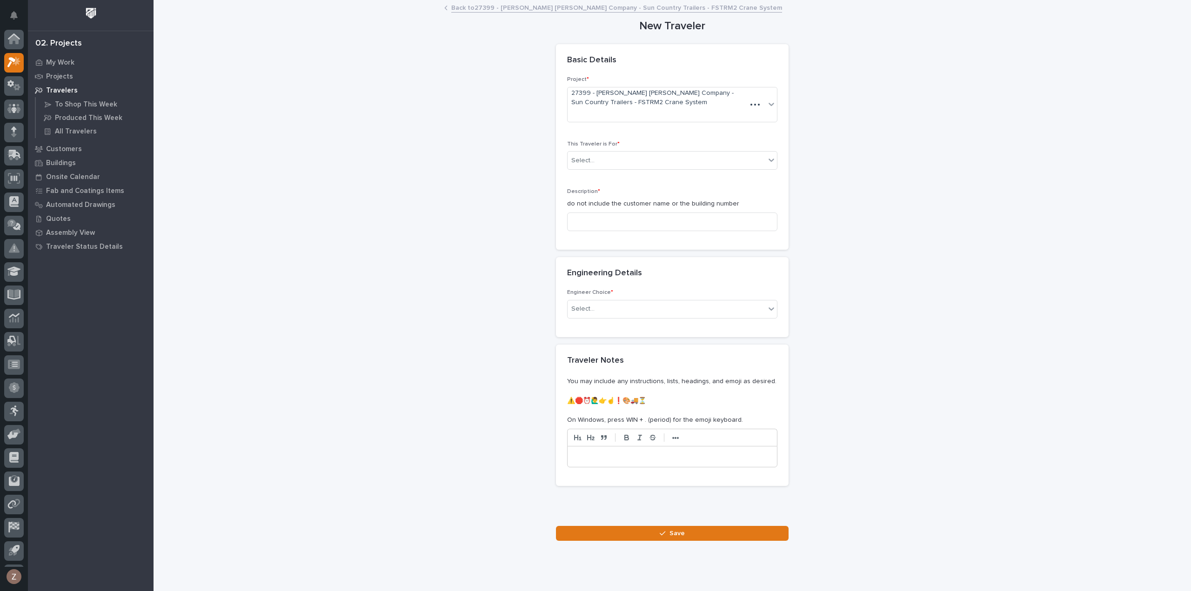
scroll to position [20, 0]
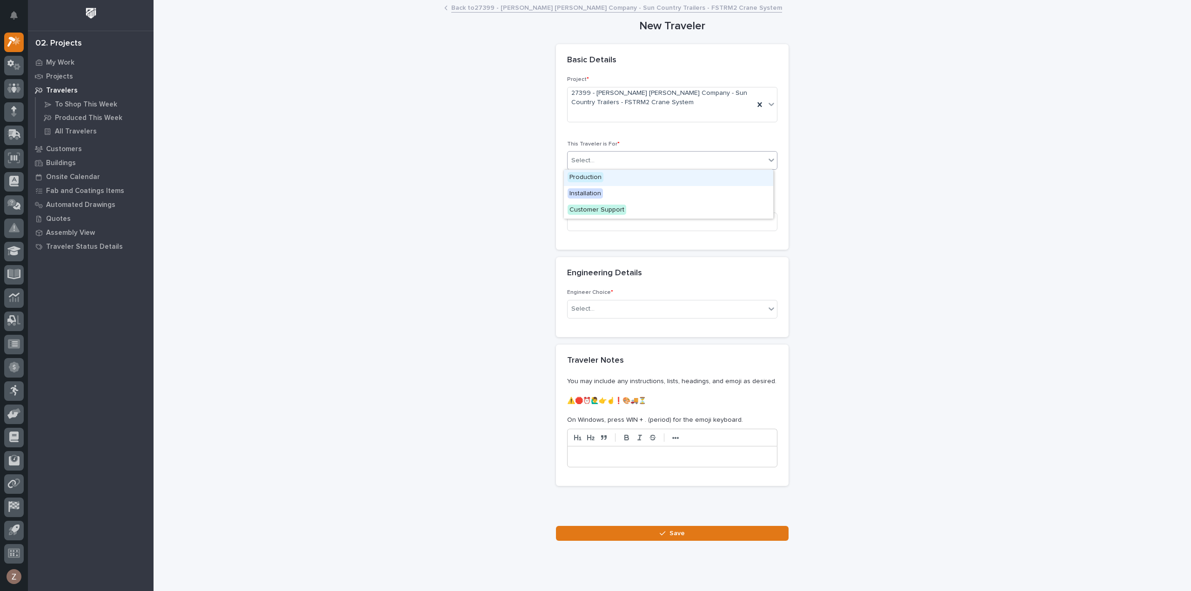
click at [649, 162] on div "Select..." at bounding box center [666, 160] width 198 height 15
click at [636, 178] on div "Production" at bounding box center [668, 178] width 209 height 16
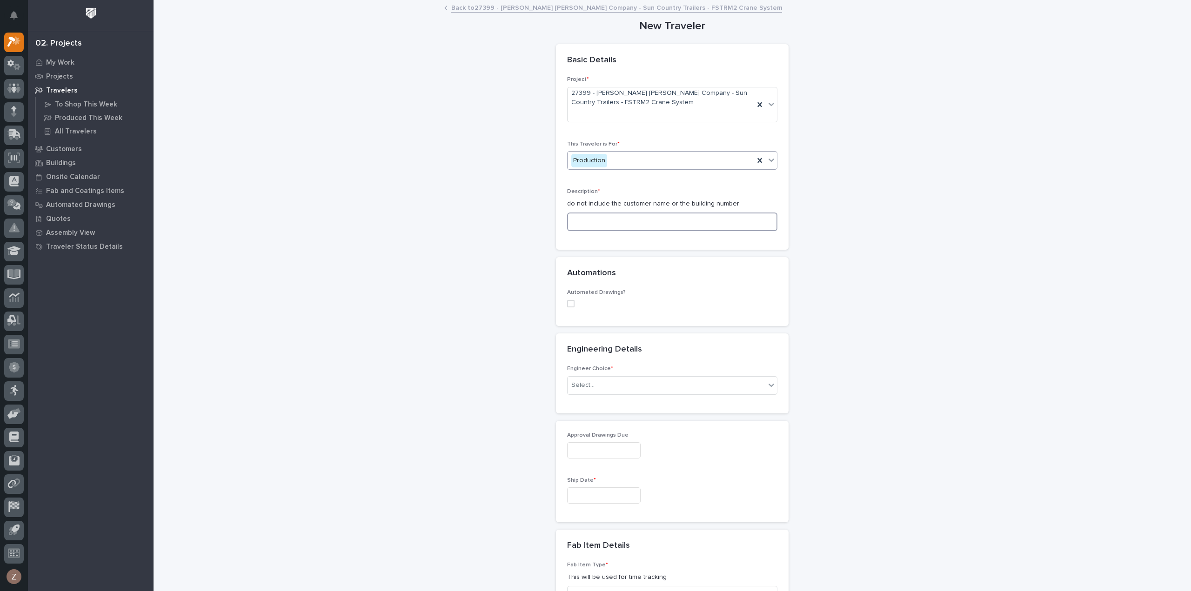
click at [643, 221] on input at bounding box center [672, 222] width 210 height 19
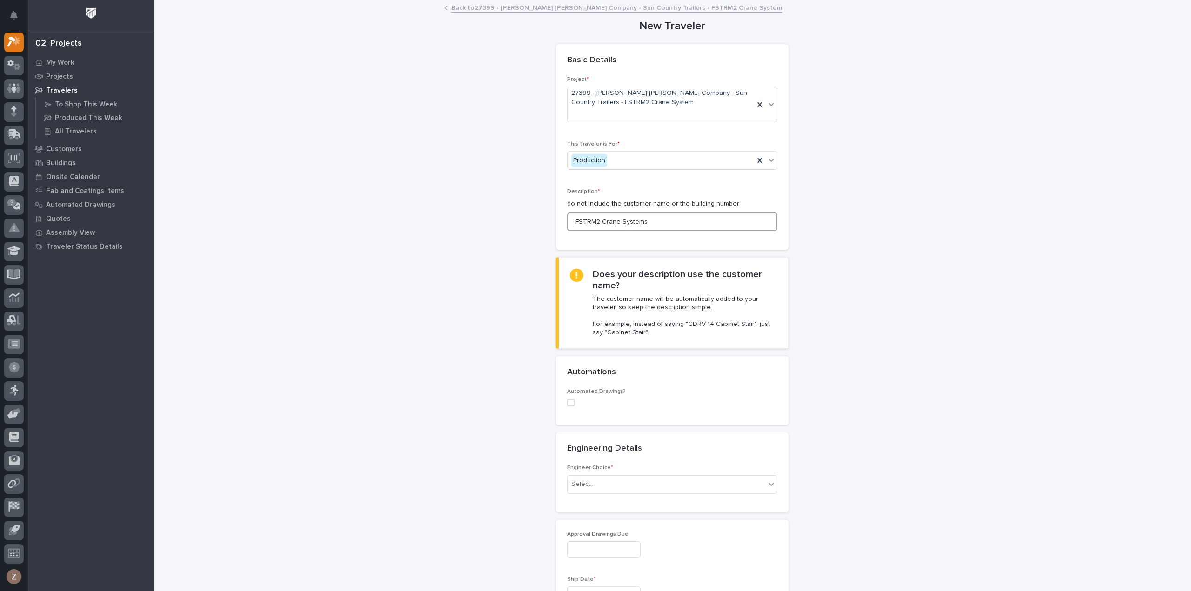
type input "FSTRM2 Crane Systems"
click at [569, 406] on div "Automated Drawings?" at bounding box center [672, 400] width 210 height 25
click at [567, 401] on span at bounding box center [570, 402] width 7 height 7
click at [672, 545] on div "Select..." at bounding box center [666, 550] width 198 height 15
click at [656, 532] on div "I know who will draw this" at bounding box center [668, 531] width 209 height 16
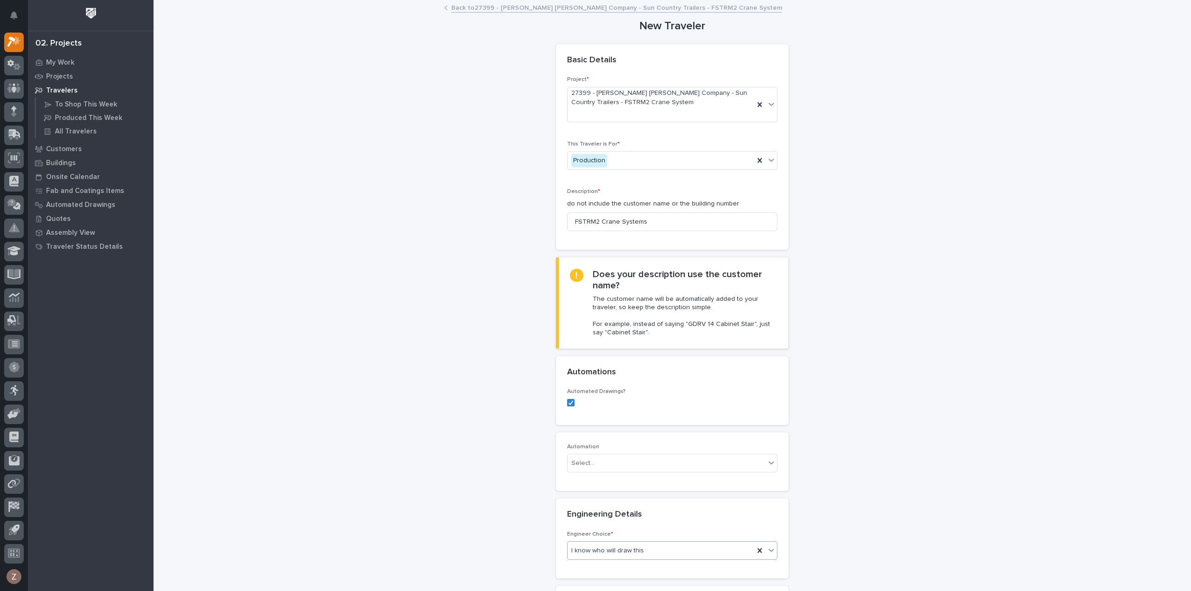
scroll to position [186, 0]
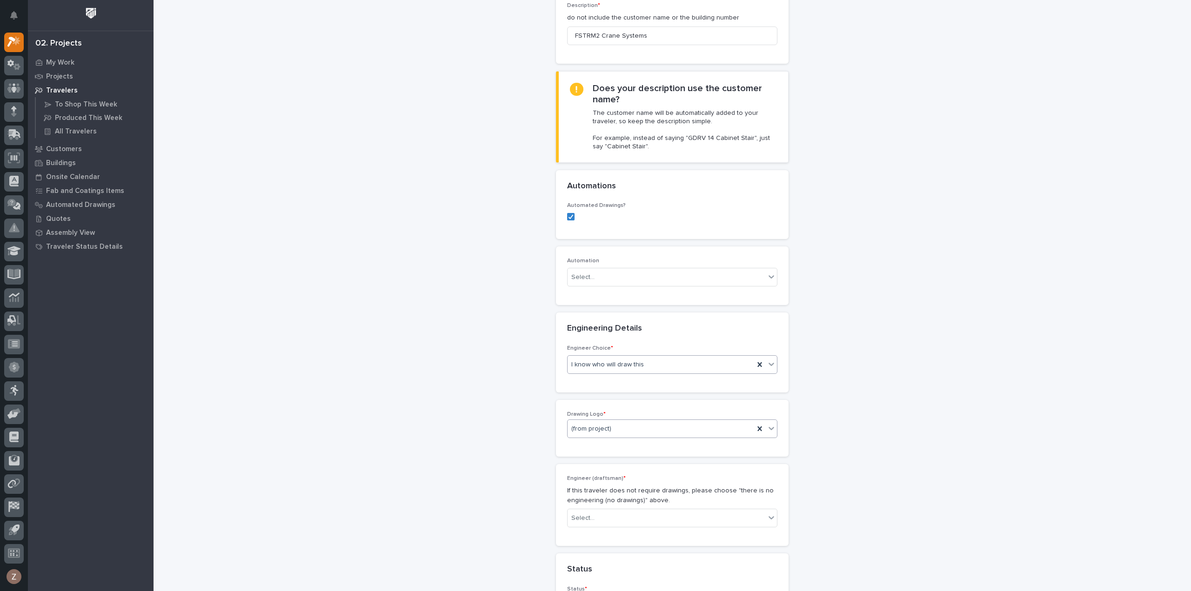
click at [656, 422] on div "(from project)" at bounding box center [660, 428] width 186 height 15
click at [638, 474] on div "PWI" at bounding box center [668, 477] width 209 height 16
click at [640, 518] on div "Select..." at bounding box center [666, 518] width 198 height 15
click at [631, 562] on div "Ben Lee Miller" at bounding box center [668, 566] width 209 height 16
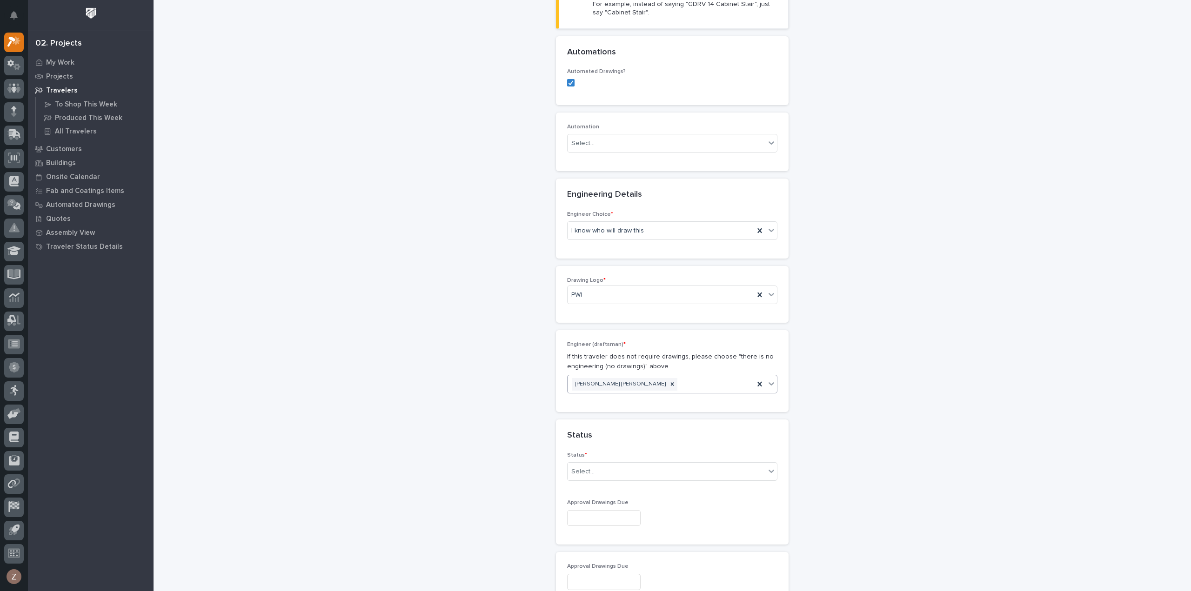
scroll to position [419, 0]
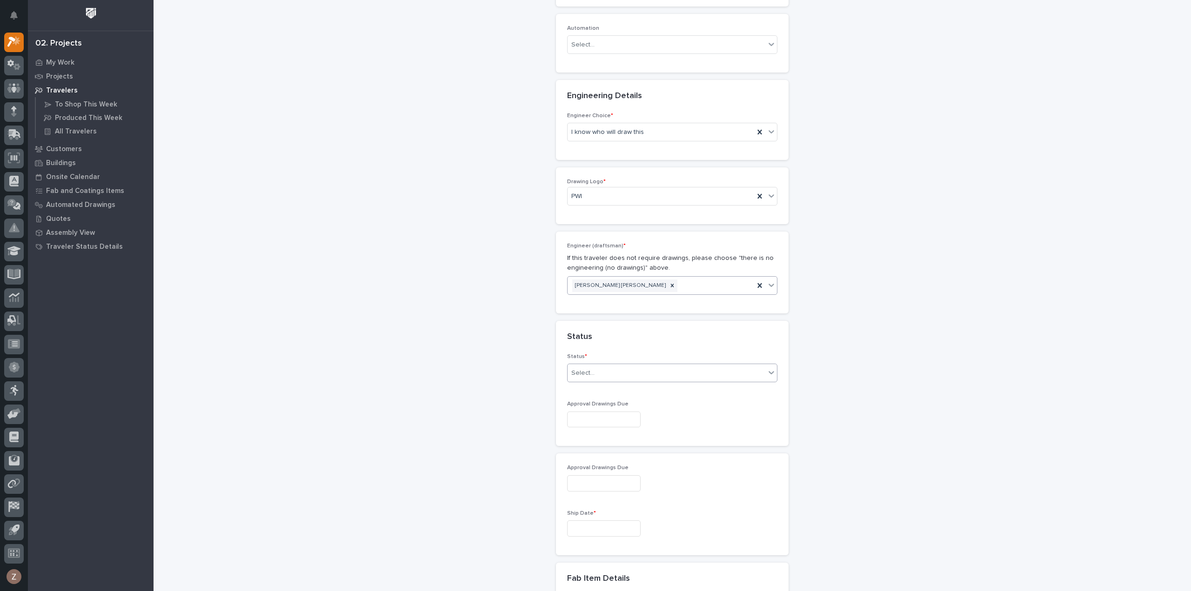
click at [615, 372] on div "Select..." at bounding box center [666, 373] width 198 height 15
click at [619, 399] on div "To Engineer" at bounding box center [668, 405] width 209 height 16
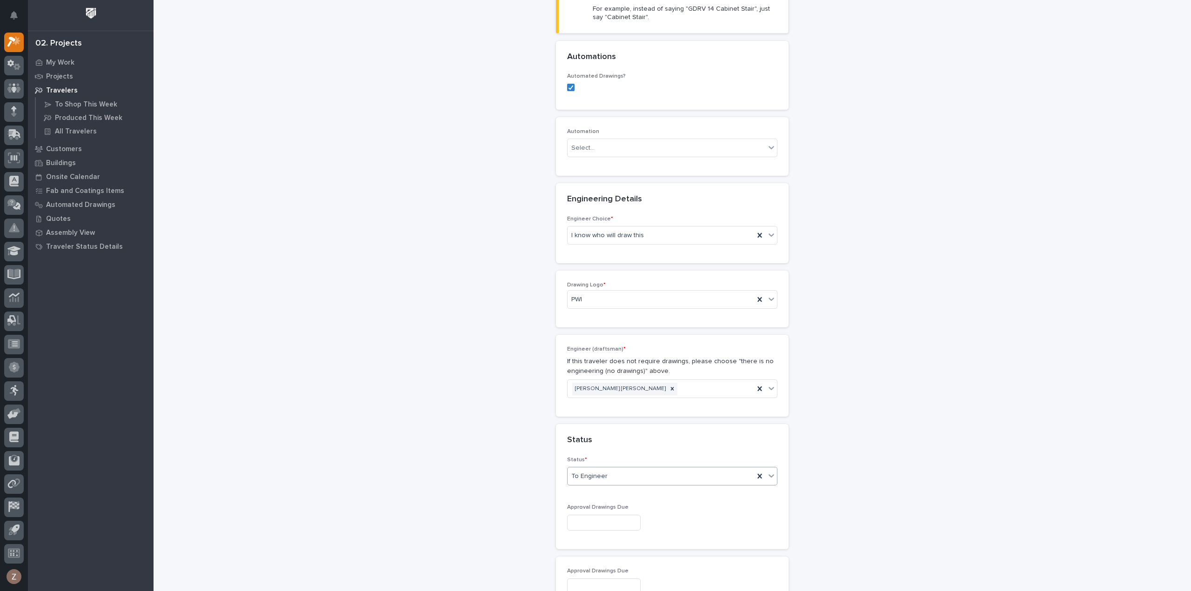
scroll to position [465, 0]
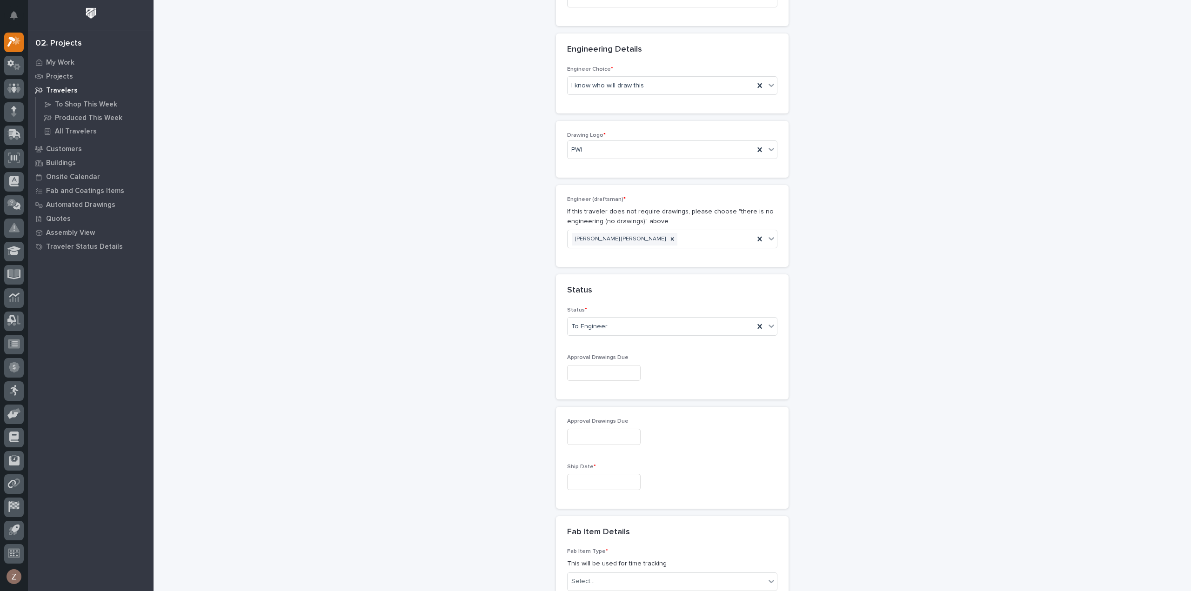
click at [608, 478] on input "text" at bounding box center [603, 482] width 73 height 16
click at [647, 333] on button "Next Month" at bounding box center [644, 334] width 15 height 15
click at [603, 391] on div "10" at bounding box center [597, 387] width 13 height 13
type input "**********"
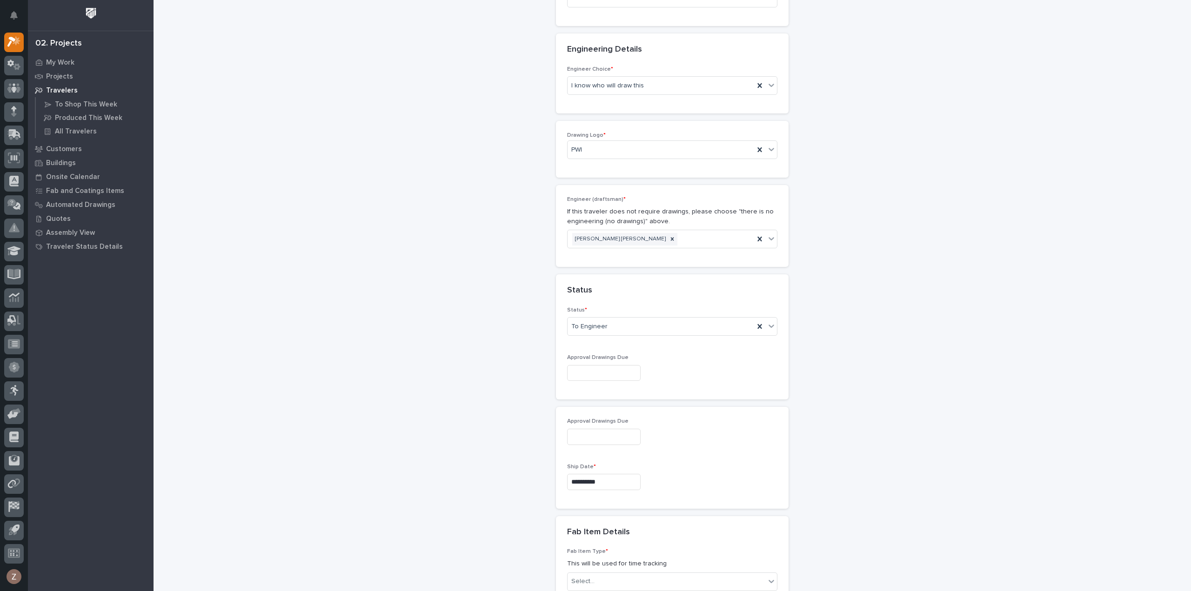
click at [584, 372] on input "text" at bounding box center [603, 373] width 73 height 16
click at [599, 327] on div "29" at bounding box center [597, 324] width 13 height 13
type input "**********"
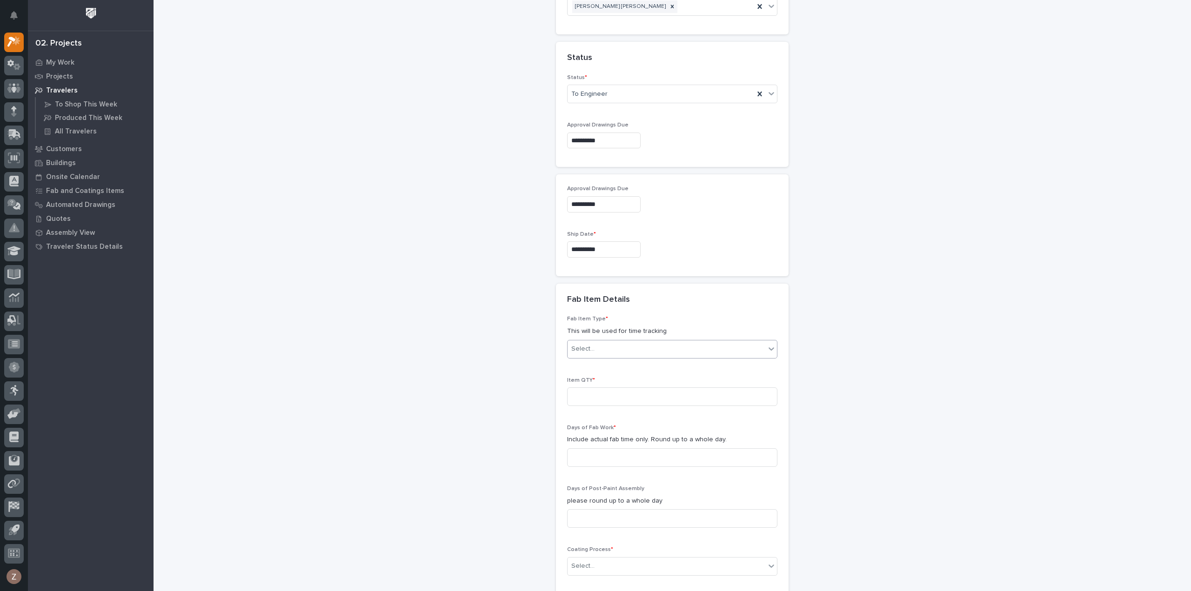
click at [621, 348] on div "Select..." at bounding box center [666, 348] width 198 height 15
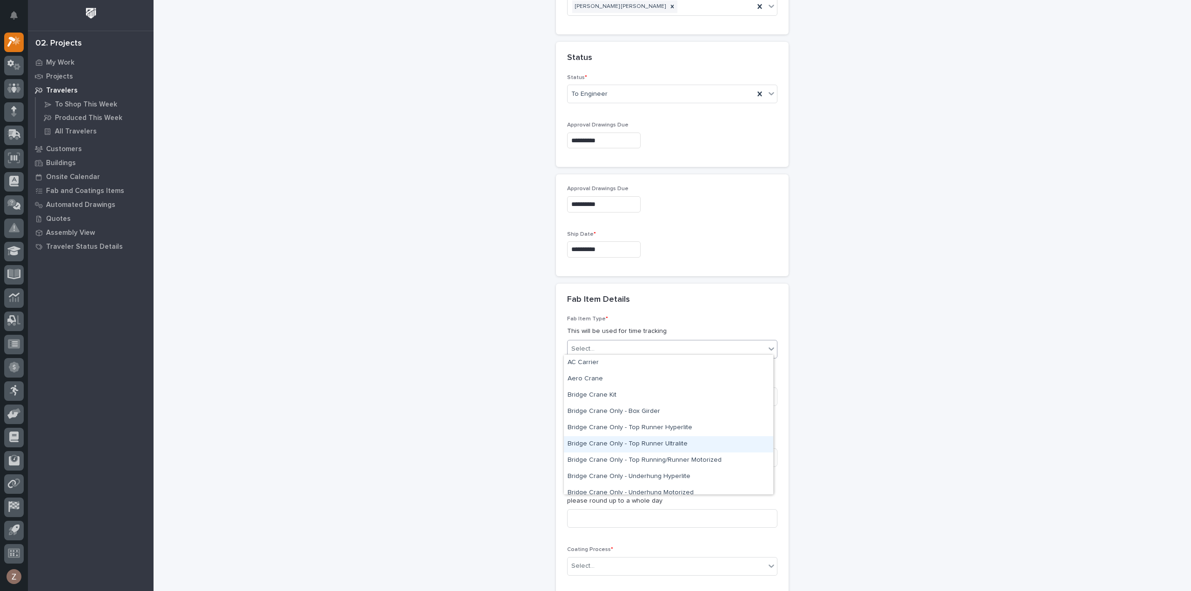
click at [699, 446] on div "Bridge Crane Only - Top Runner Ultralite" at bounding box center [668, 444] width 209 height 16
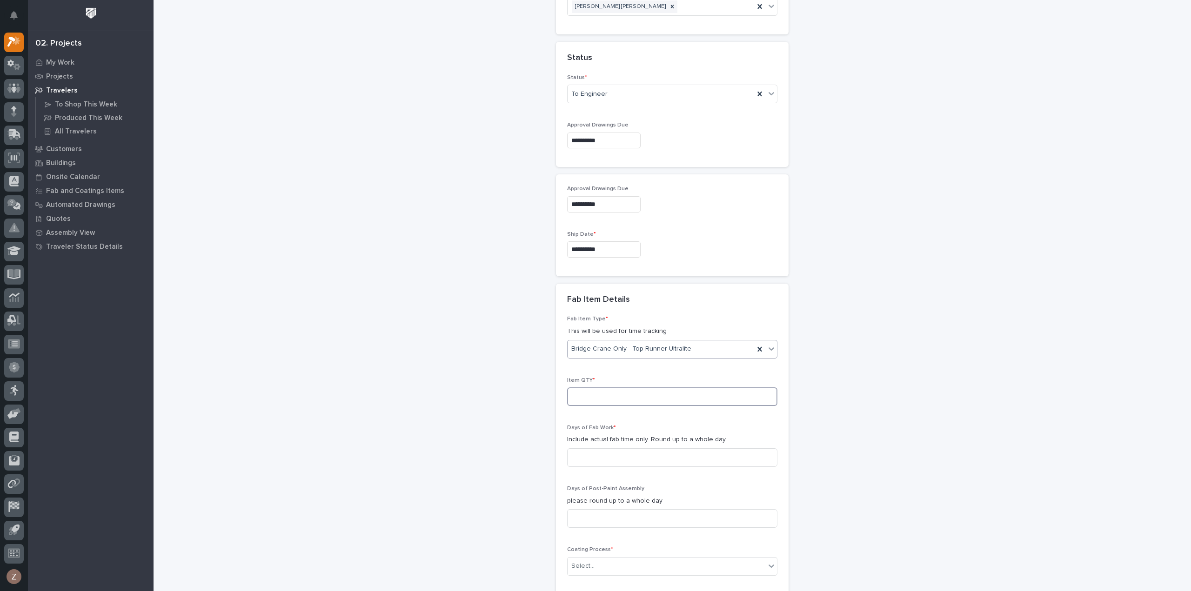
click at [585, 397] on input at bounding box center [672, 396] width 210 height 19
type input "2"
drag, startPoint x: 594, startPoint y: 454, endPoint x: 644, endPoint y: 452, distance: 50.3
click at [595, 454] on input at bounding box center [672, 457] width 210 height 19
type input "9"
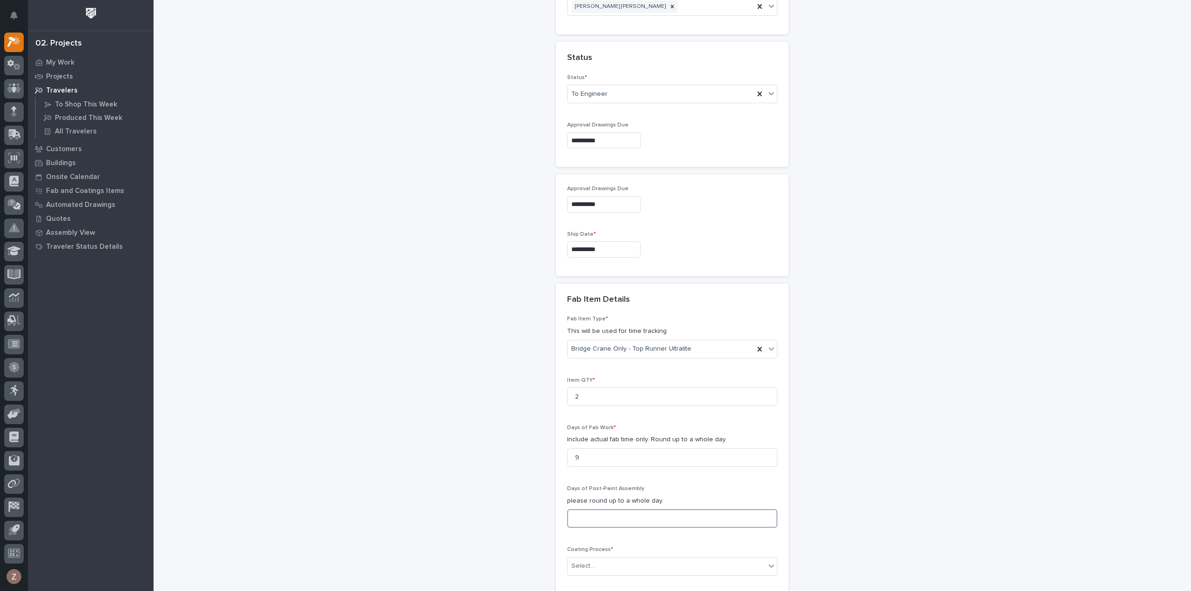
click at [625, 518] on input at bounding box center [672, 518] width 210 height 19
type input "5"
click at [604, 559] on div "Select..." at bounding box center [666, 566] width 198 height 15
click at [605, 560] on div "Select..." at bounding box center [666, 566] width 198 height 15
click at [611, 512] on div "In-House Paint/Powder" at bounding box center [668, 512] width 209 height 16
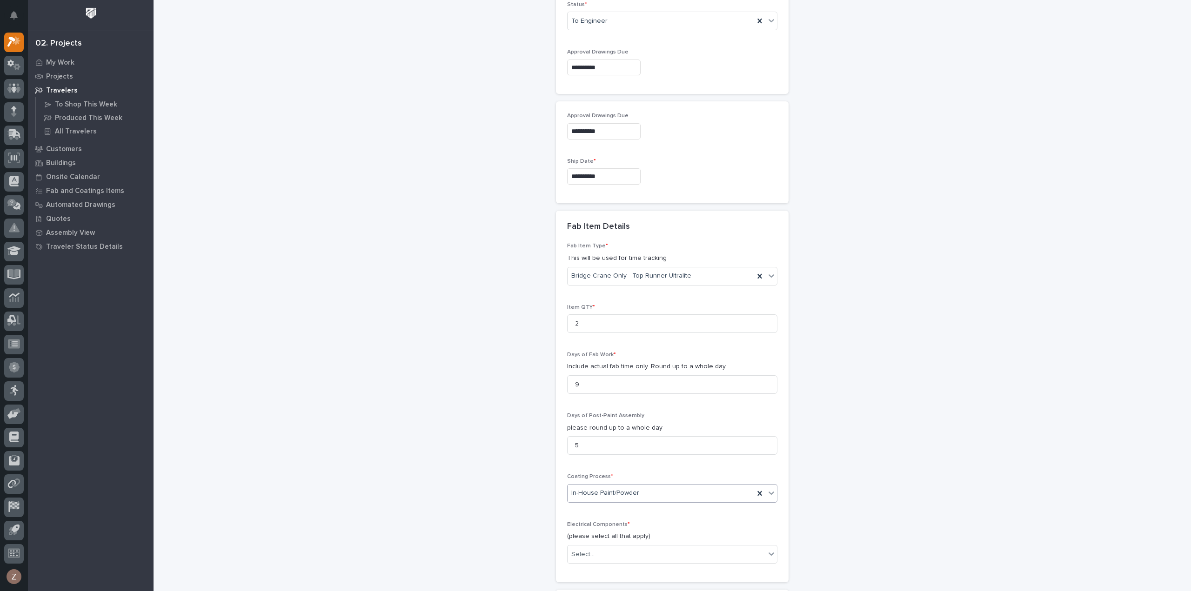
scroll to position [884, 0]
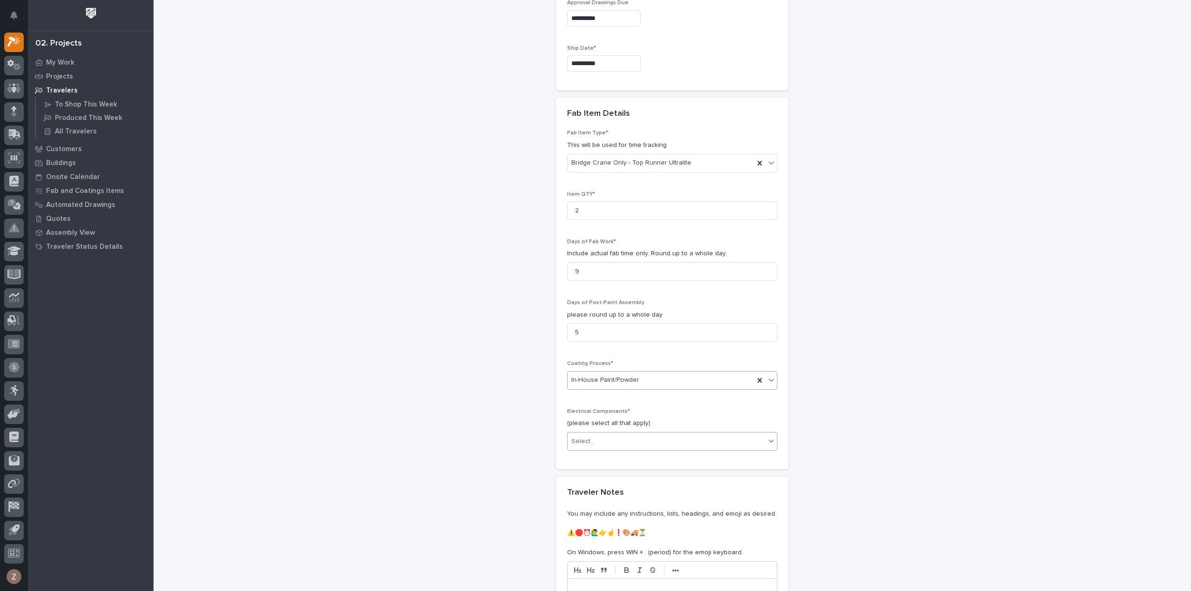
click at [683, 436] on div "Select..." at bounding box center [666, 441] width 198 height 15
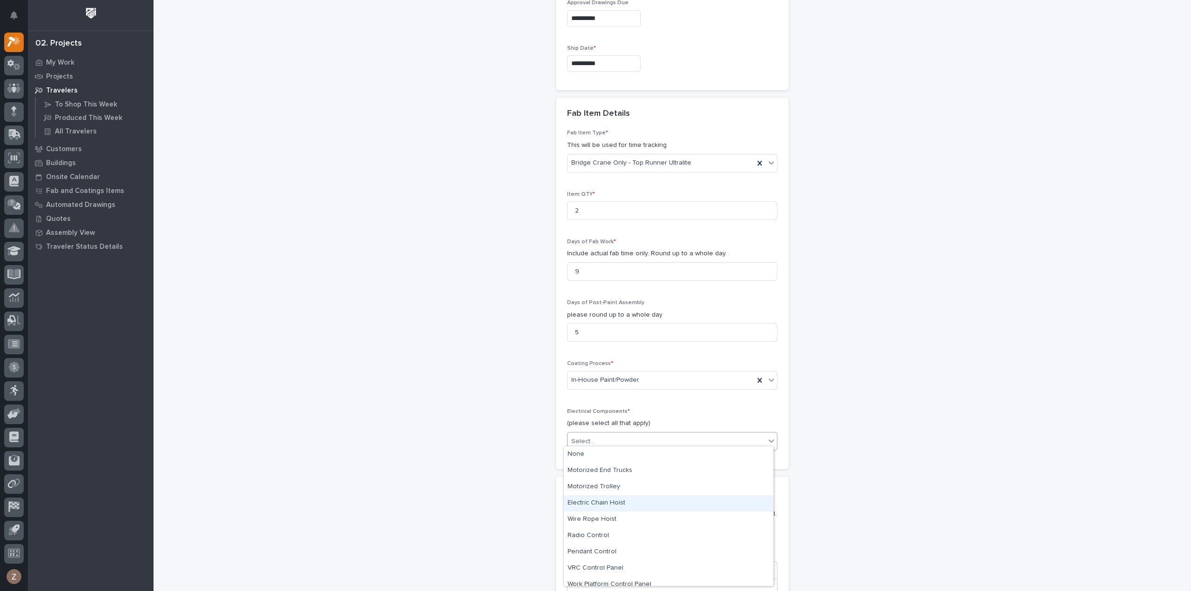
click at [668, 504] on div "Electric Chain Hoist" at bounding box center [668, 503] width 209 height 16
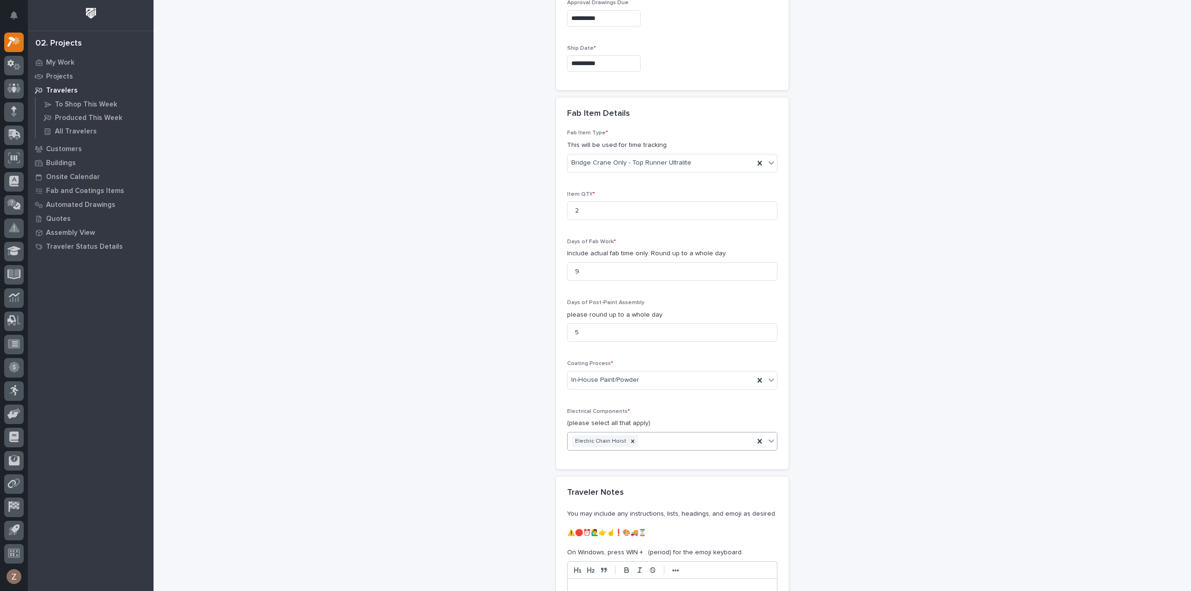
click at [714, 440] on div "Electric Chain Hoist" at bounding box center [660, 441] width 186 height 16
click at [651, 521] on div "Radio Control" at bounding box center [668, 520] width 209 height 16
click at [702, 439] on div "Electric Chain Hoist Radio Control" at bounding box center [660, 441] width 186 height 16
click at [694, 521] on div "Pendant Control" at bounding box center [668, 520] width 209 height 16
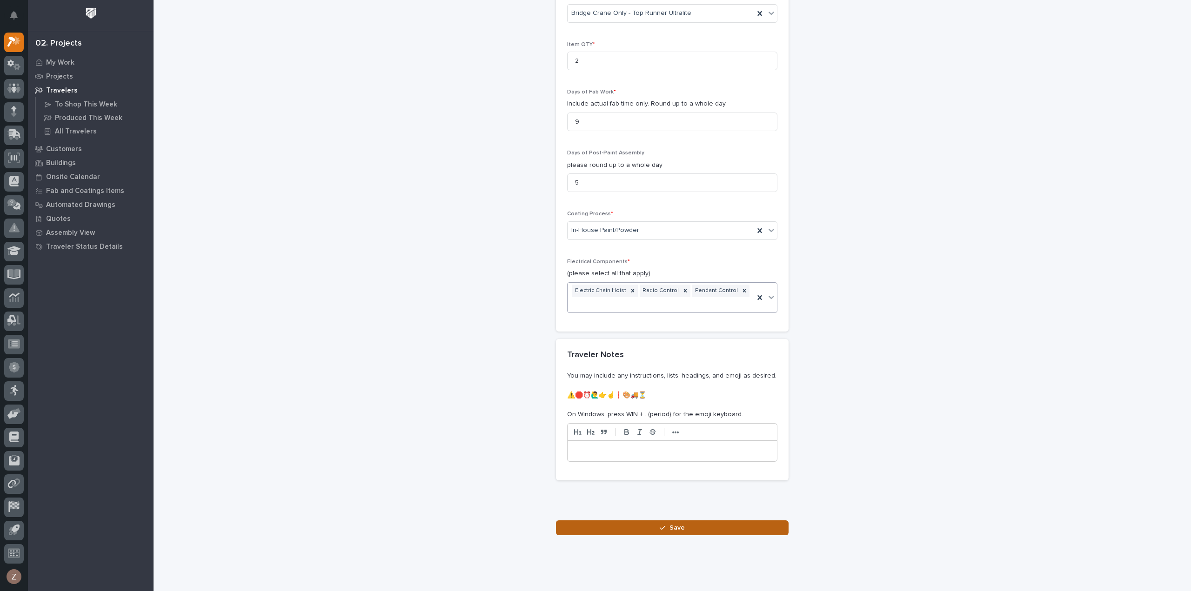
click at [684, 520] on button "Save" at bounding box center [672, 527] width 233 height 15
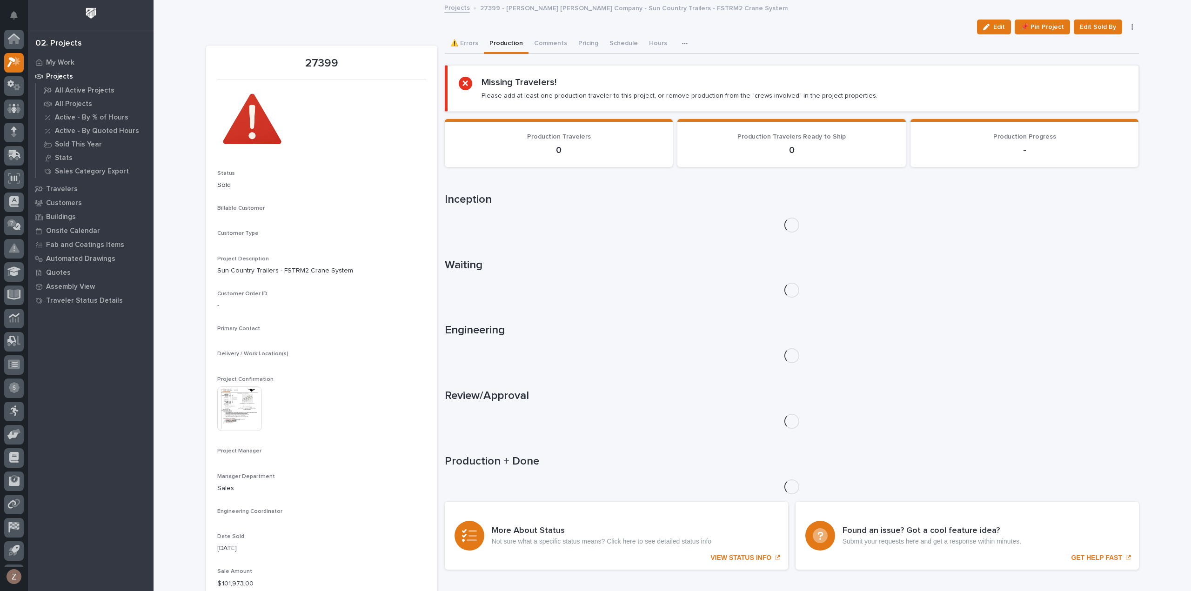
scroll to position [20, 0]
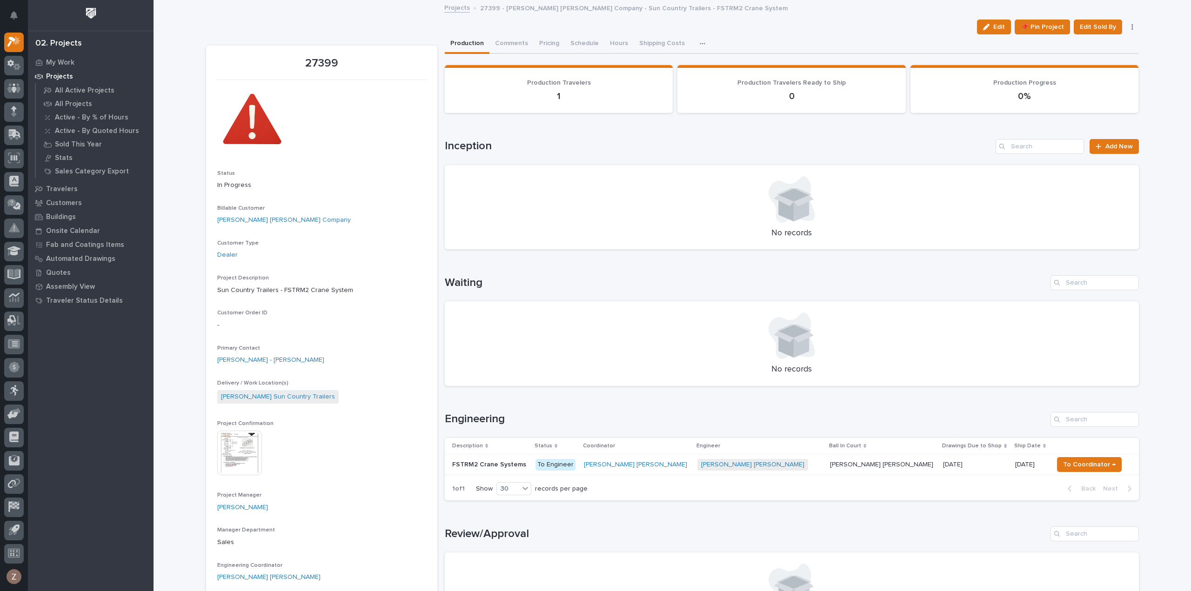
click at [763, 459] on div "Ben Lee Miller + 0" at bounding box center [759, 465] width 125 height 12
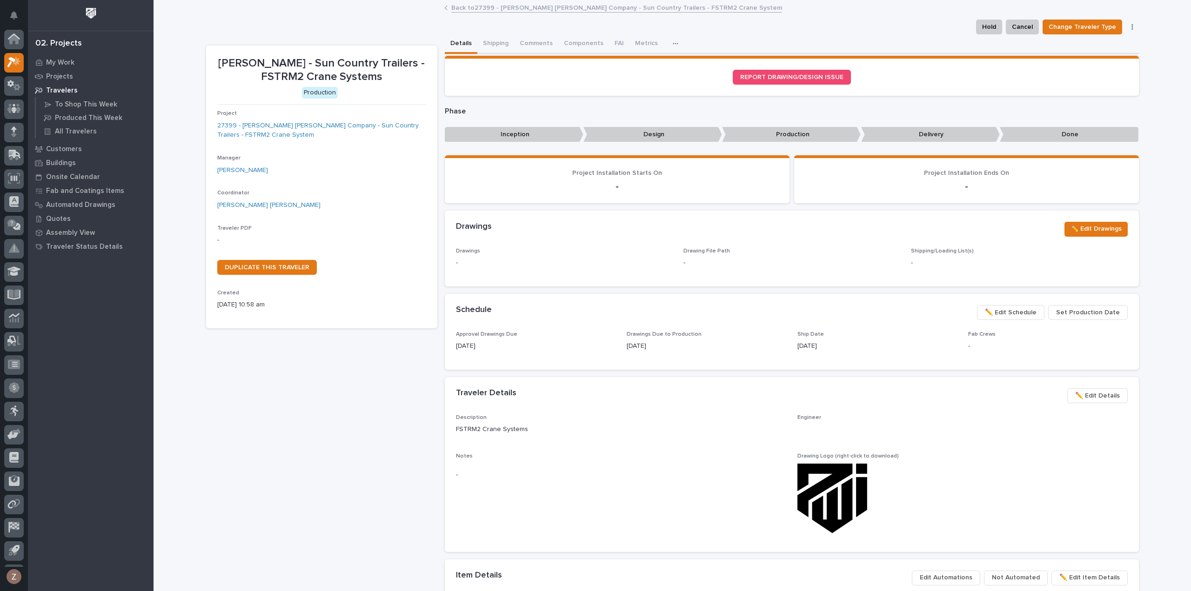
scroll to position [20, 0]
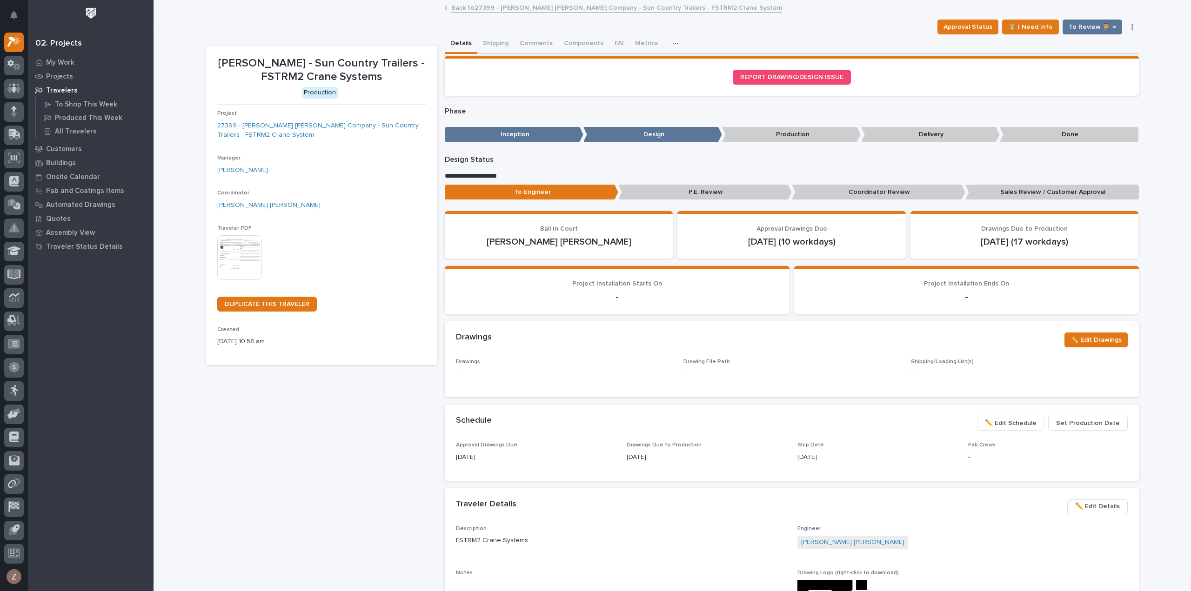
click at [228, 268] on img at bounding box center [239, 257] width 45 height 45
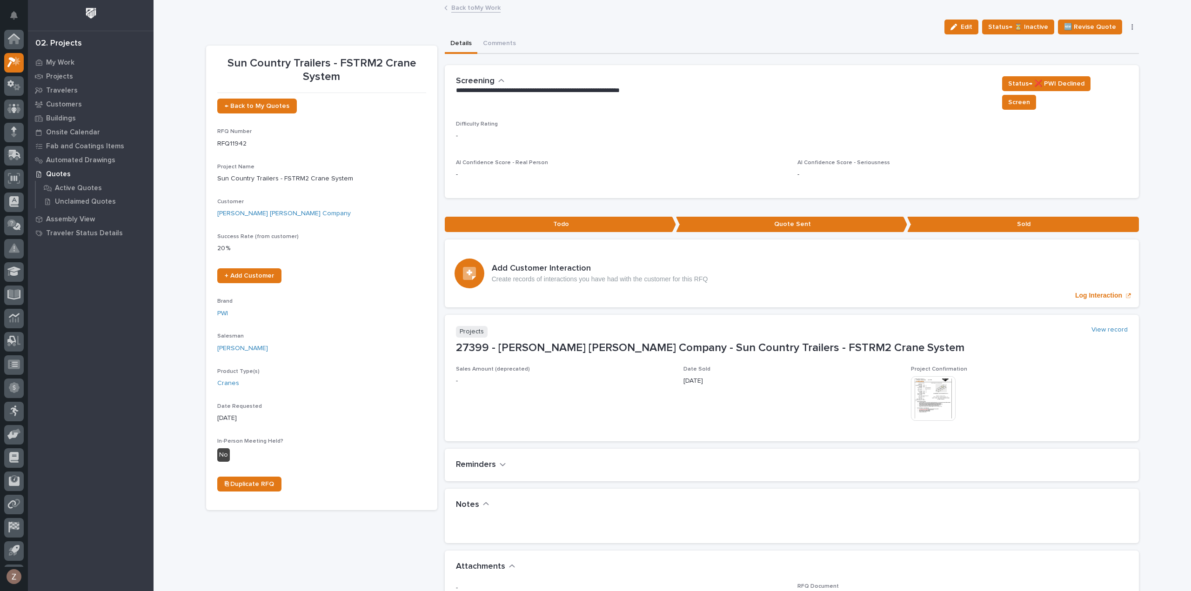
scroll to position [20, 0]
click at [13, 65] on icon at bounding box center [13, 65] width 13 height 11
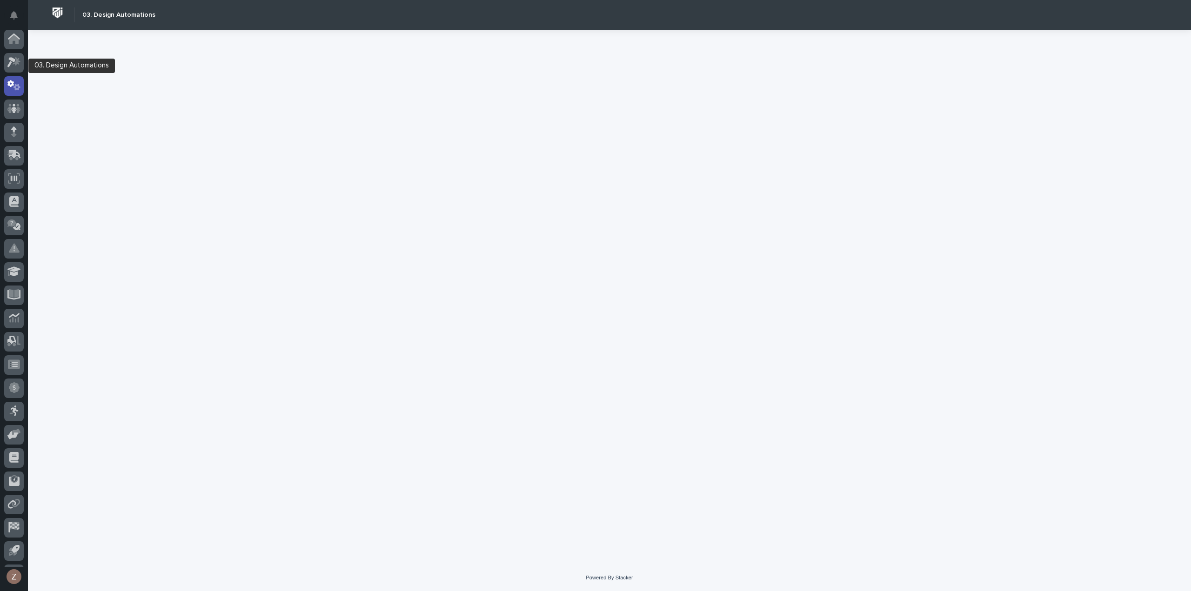
scroll to position [20, 0]
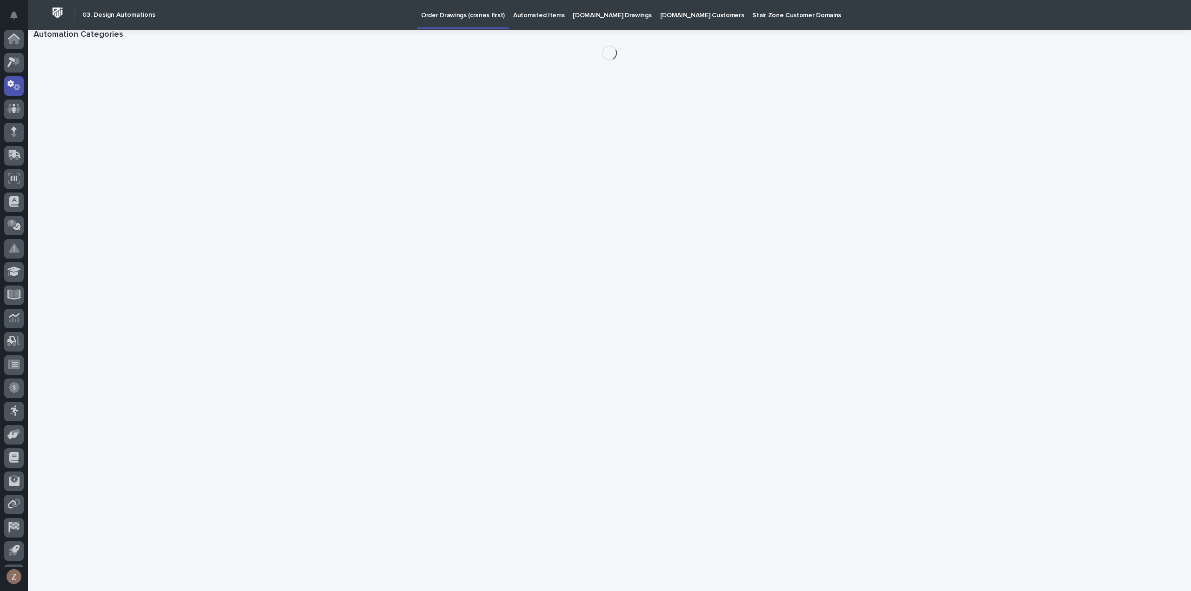
scroll to position [20, 0]
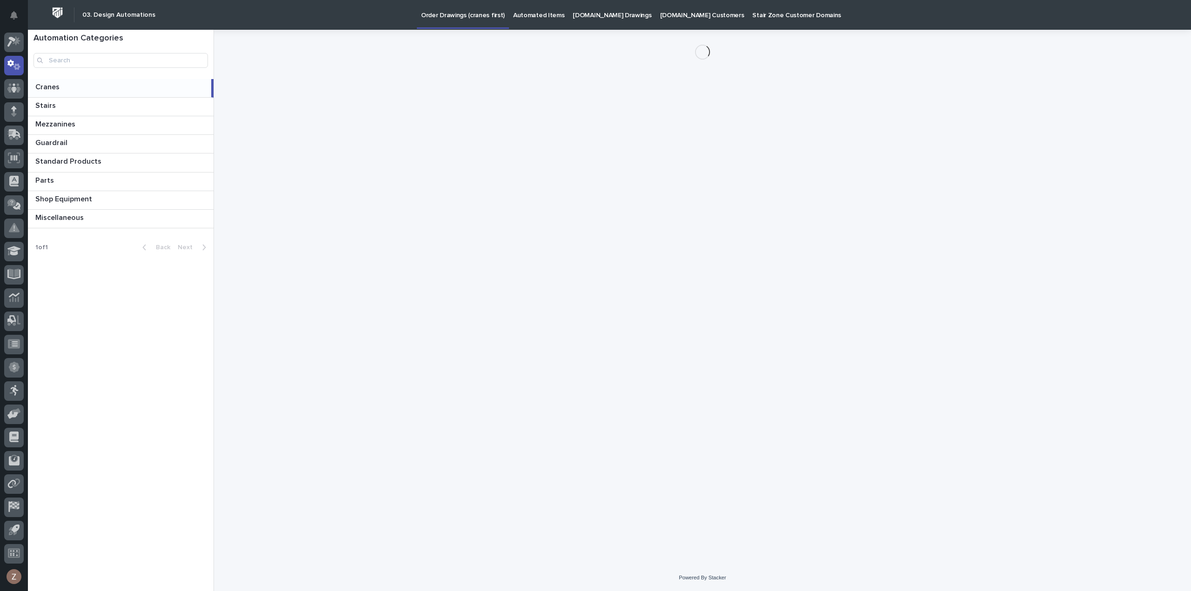
click at [537, 13] on p "Automated Items" at bounding box center [538, 10] width 51 height 20
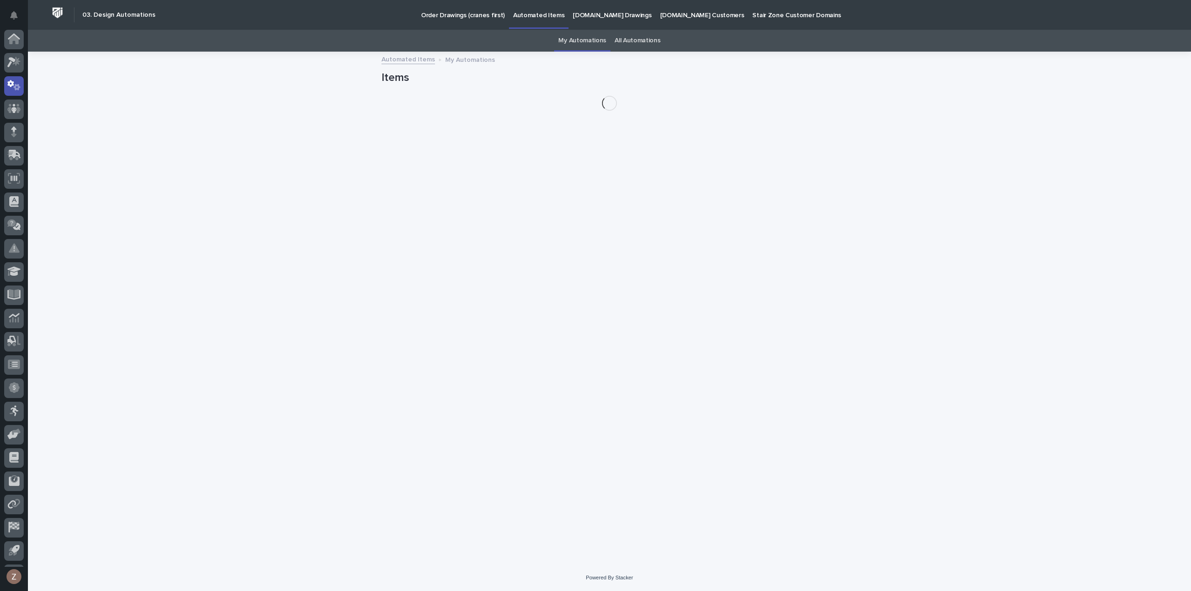
scroll to position [20, 0]
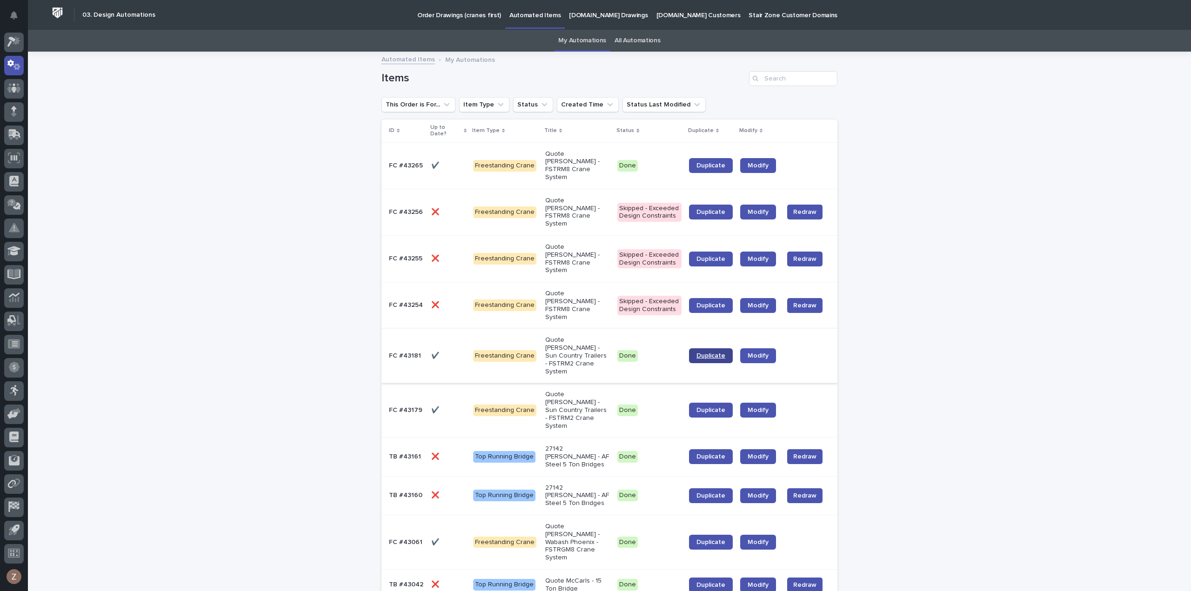
click at [718, 353] on span "Duplicate" at bounding box center [710, 356] width 29 height 7
